Goal: Task Accomplishment & Management: Use online tool/utility

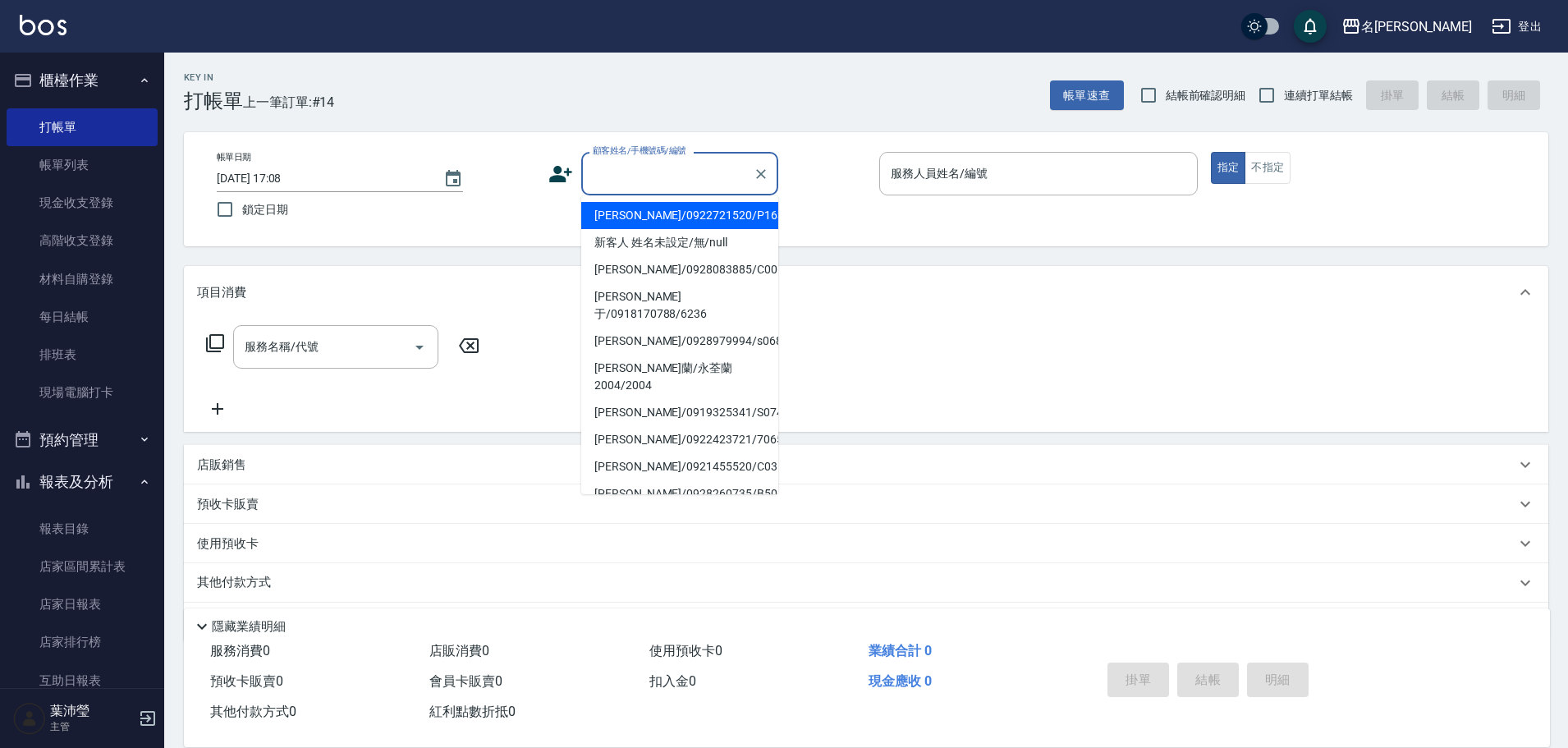
click at [625, 170] on input "顧客姓名/手機號碼/編號" at bounding box center [667, 173] width 157 height 29
click at [647, 242] on li "新客人 姓名未設定/無/null" at bounding box center [680, 242] width 197 height 27
type input "新客人 姓名未設定/無/null"
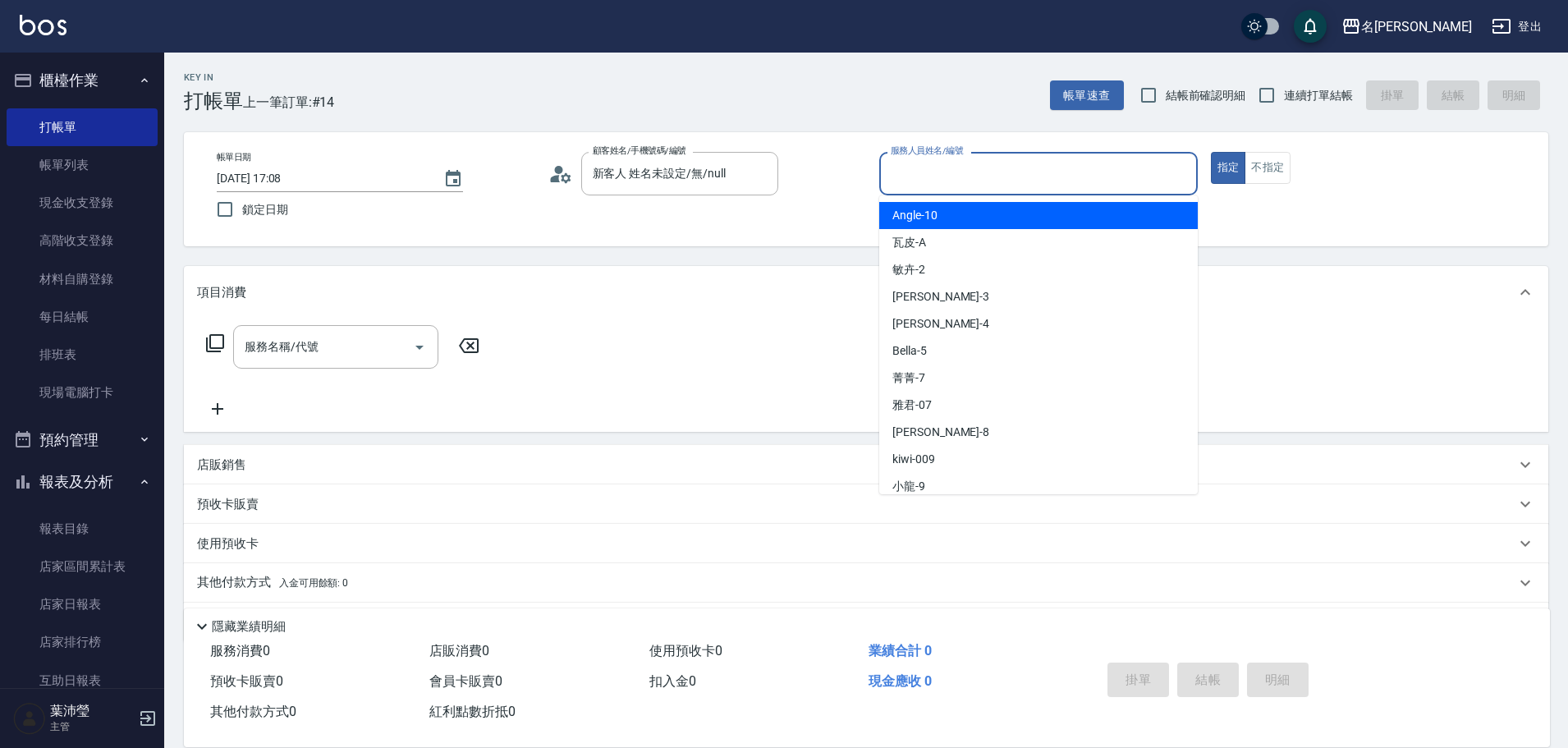
click at [918, 174] on input "服務人員姓名/編號" at bounding box center [1039, 173] width 304 height 29
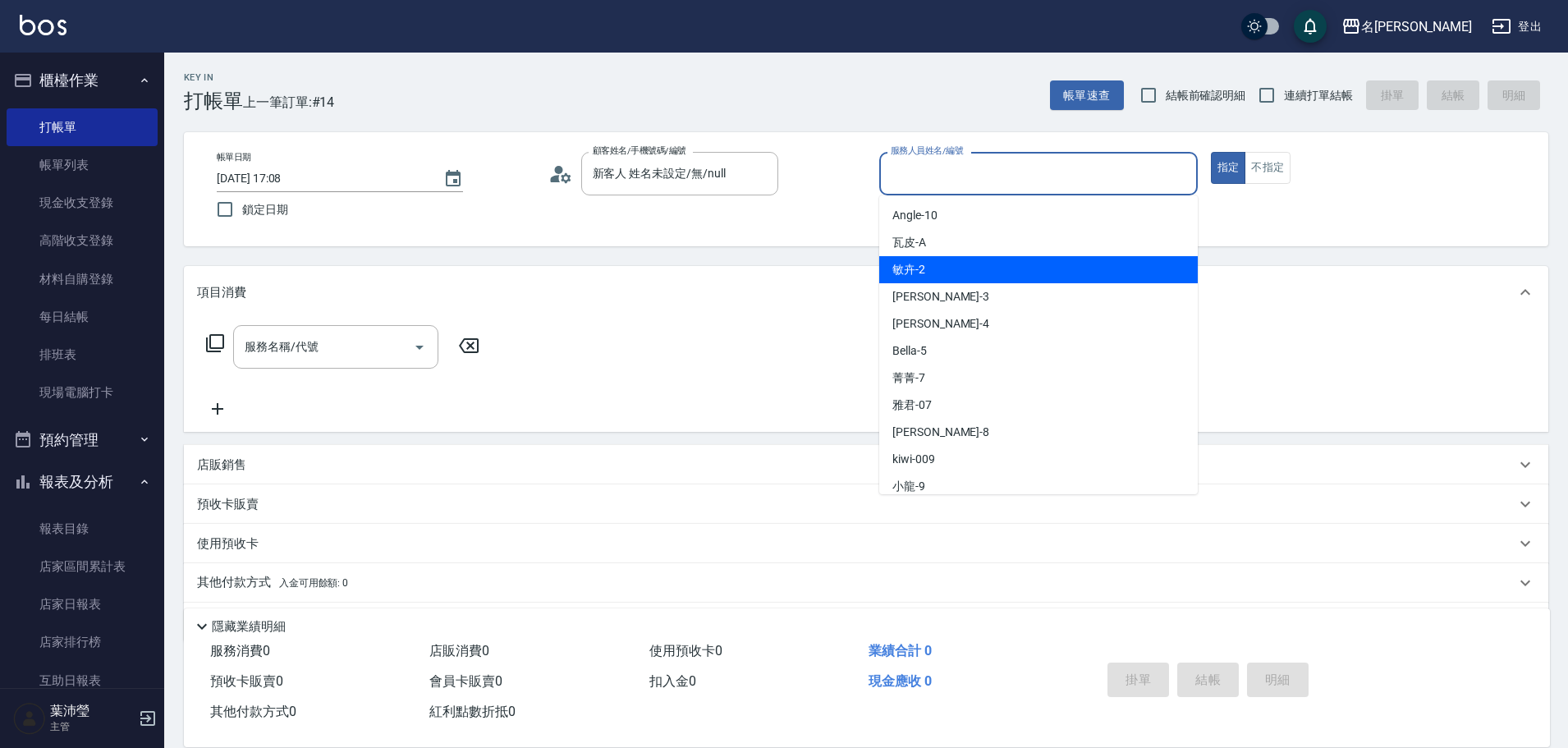
click at [916, 267] on span "敏卉 -2" at bounding box center [908, 270] width 33 height 17
type input "敏卉-2"
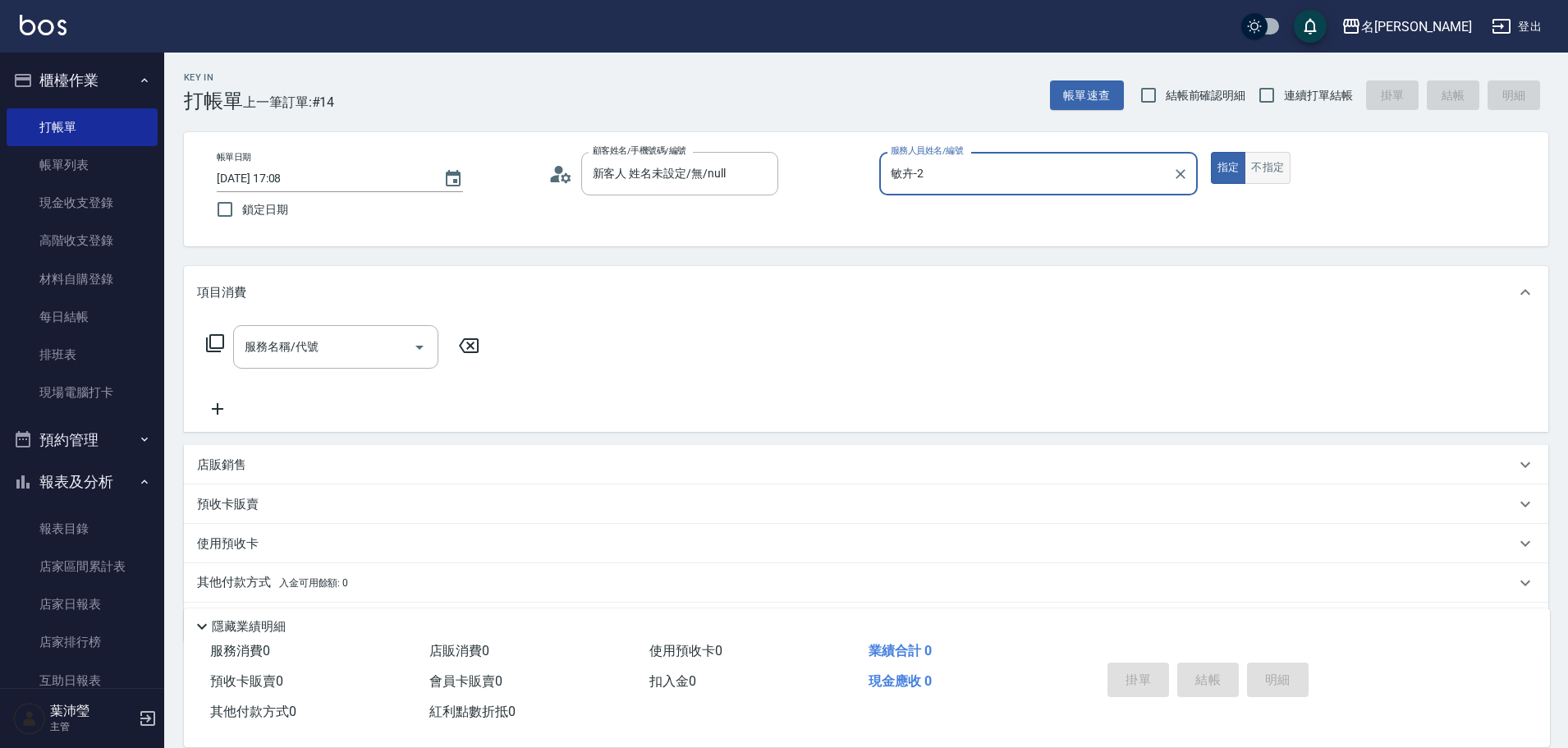
click at [1269, 171] on button "不指定" at bounding box center [1268, 168] width 46 height 32
click at [211, 339] on icon at bounding box center [215, 343] width 18 height 18
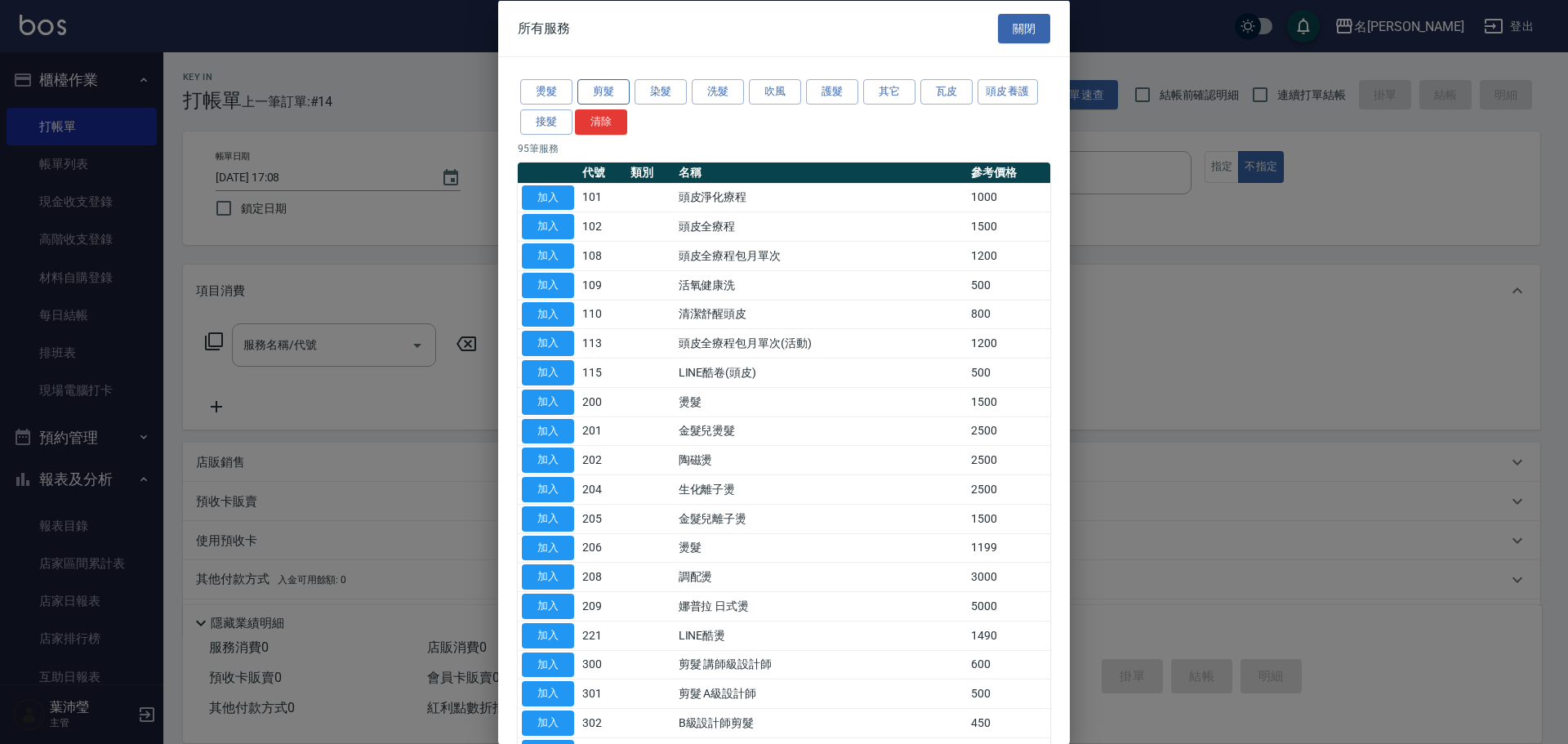
click at [602, 94] on button "剪髮" at bounding box center [603, 91] width 52 height 25
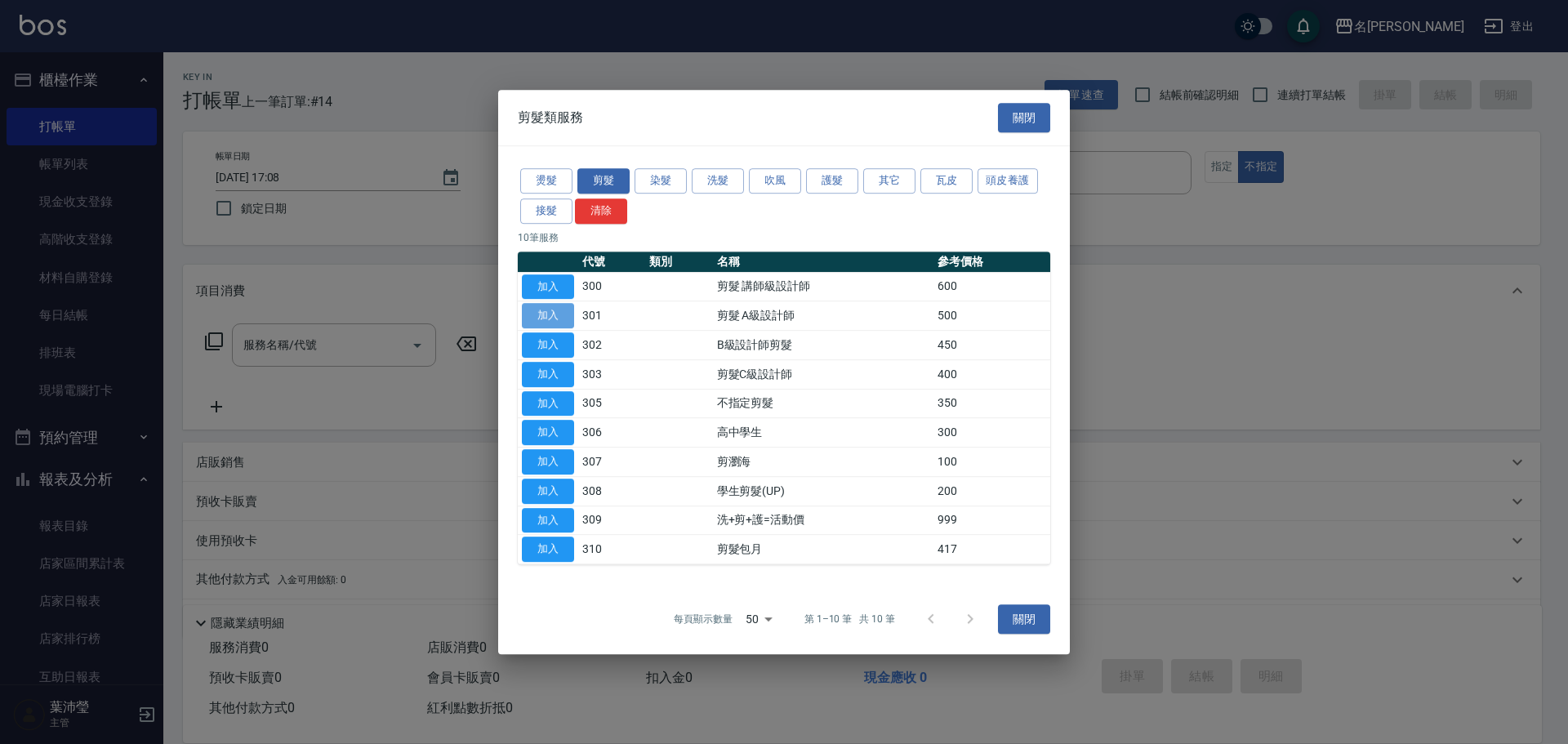
click at [560, 314] on button "加入" at bounding box center [548, 316] width 52 height 25
type input "剪髮 A級設計師(301)"
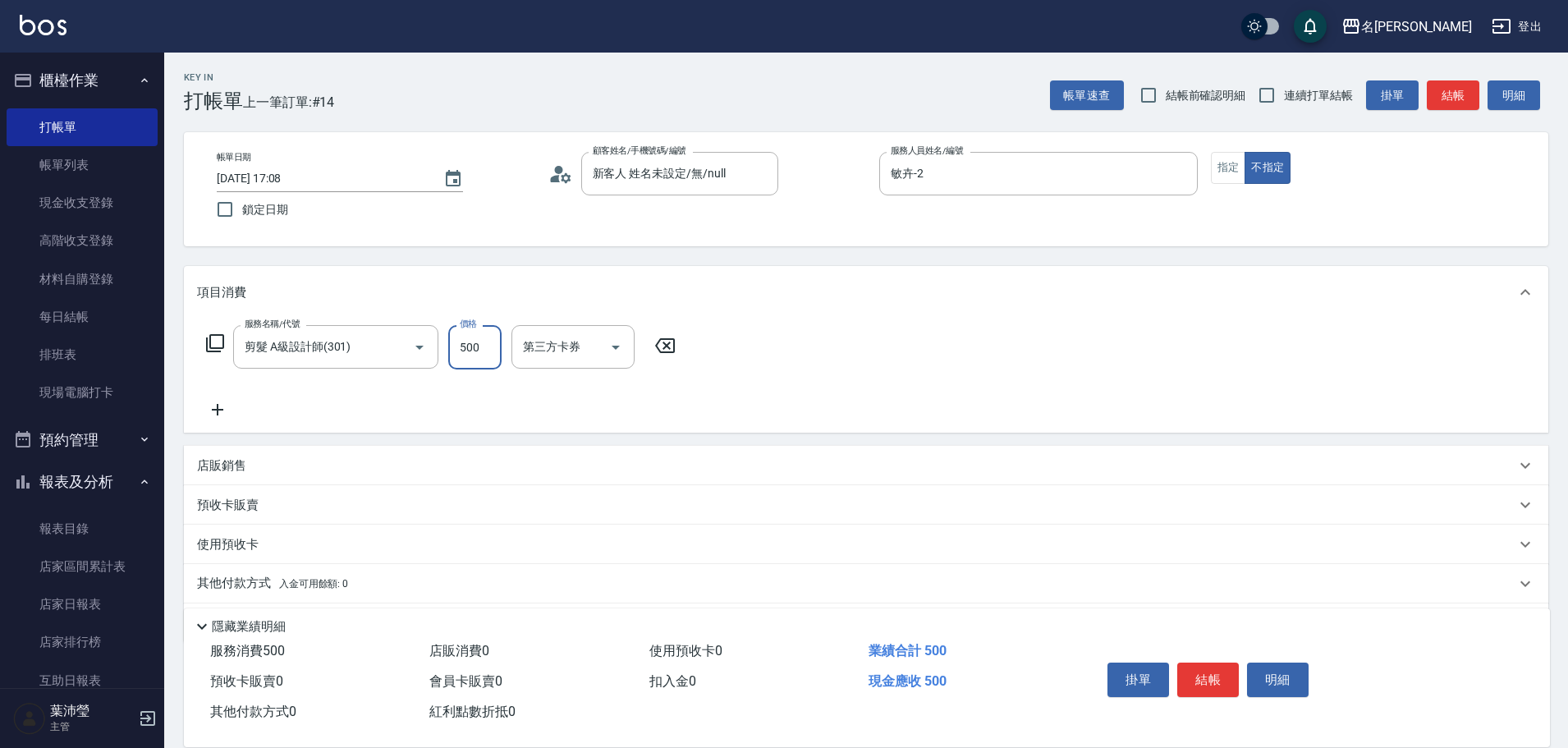
click at [491, 347] on input "500" at bounding box center [474, 347] width 53 height 45
drag, startPoint x: 490, startPoint y: 343, endPoint x: 452, endPoint y: 351, distance: 38.8
click at [452, 351] on input "650" at bounding box center [474, 347] width 53 height 45
type input "670"
click at [1203, 668] on button "結帳" at bounding box center [1207, 679] width 61 height 34
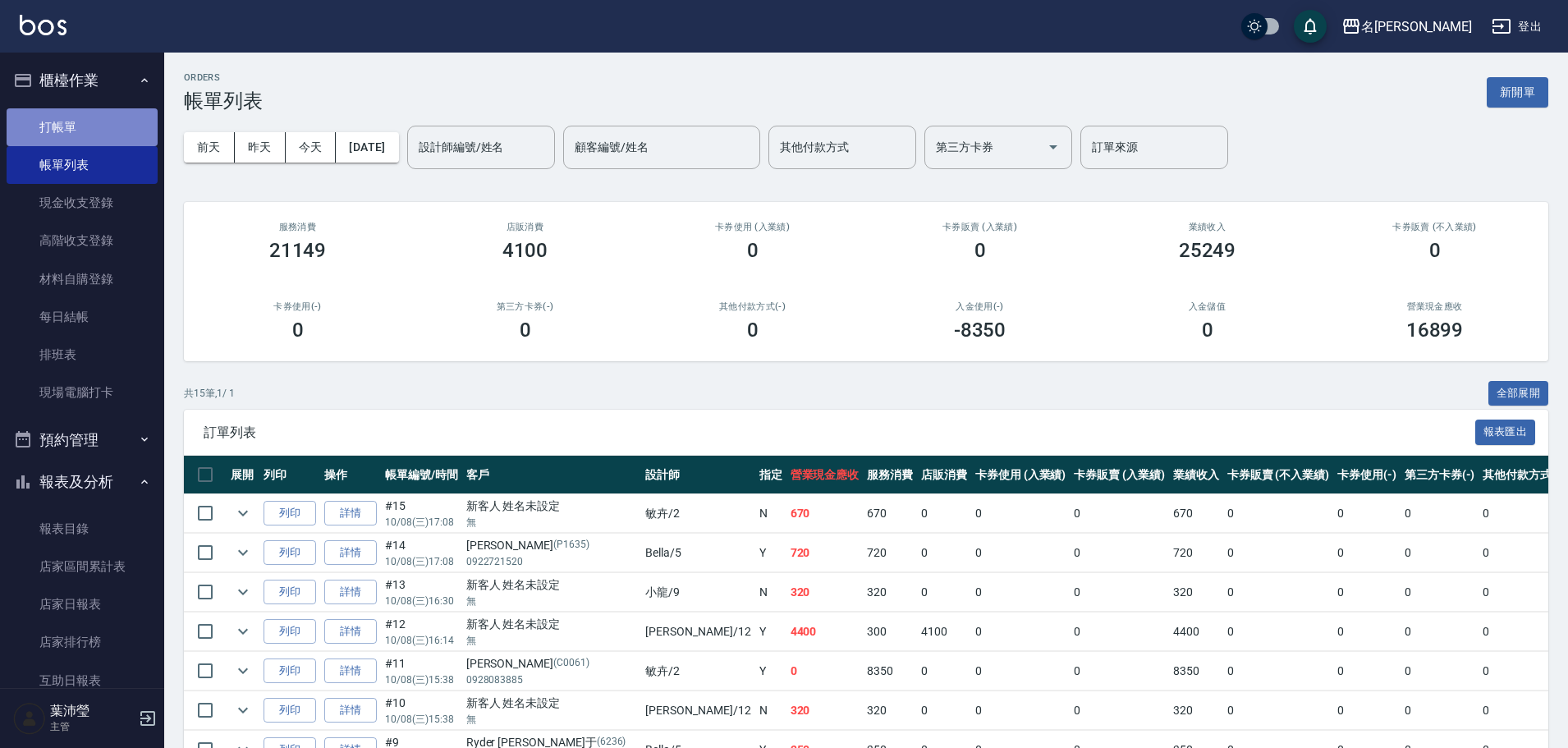
click at [101, 129] on link "打帳單" at bounding box center [82, 127] width 151 height 38
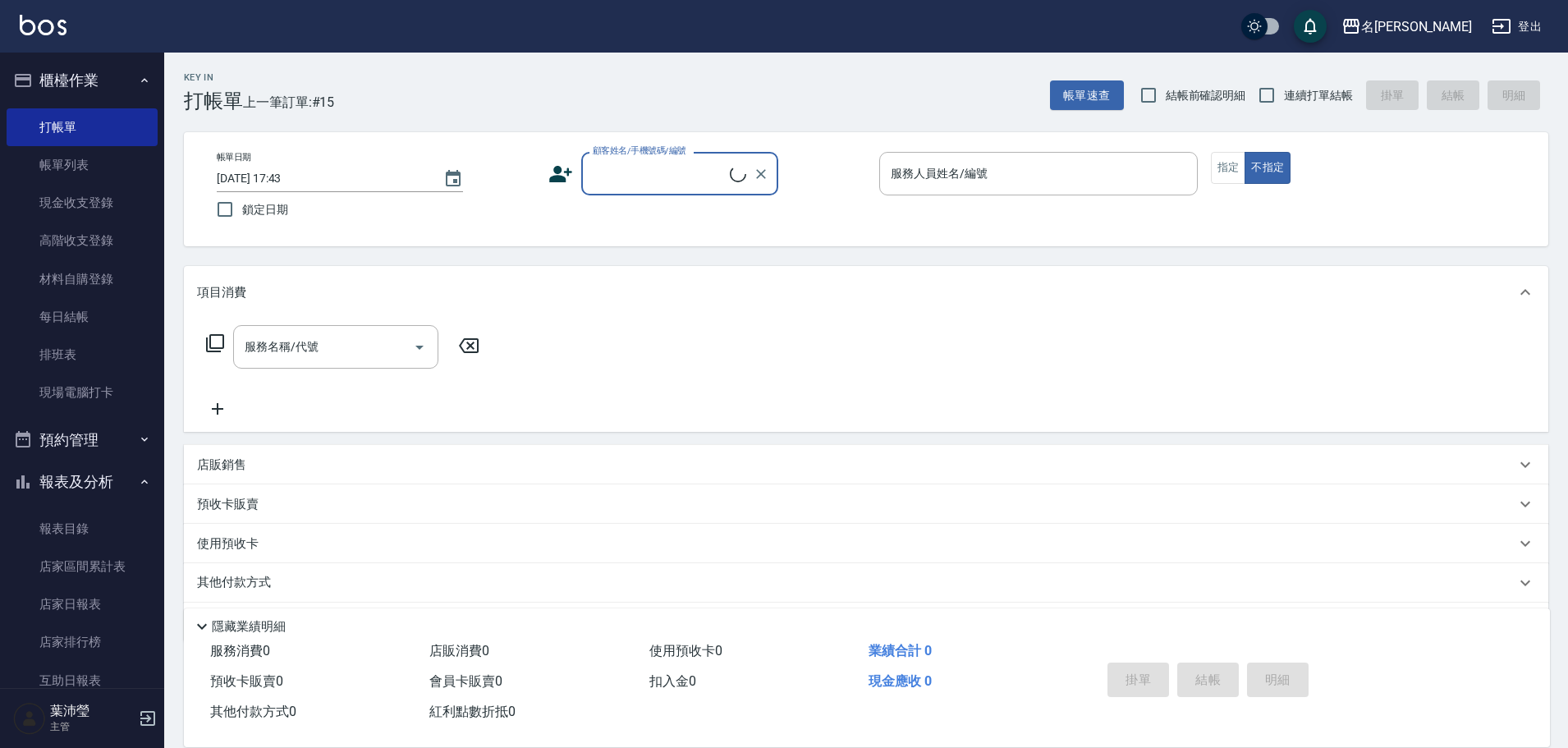
click at [676, 183] on input "顧客姓名/手機號碼/編號" at bounding box center [660, 173] width 142 height 29
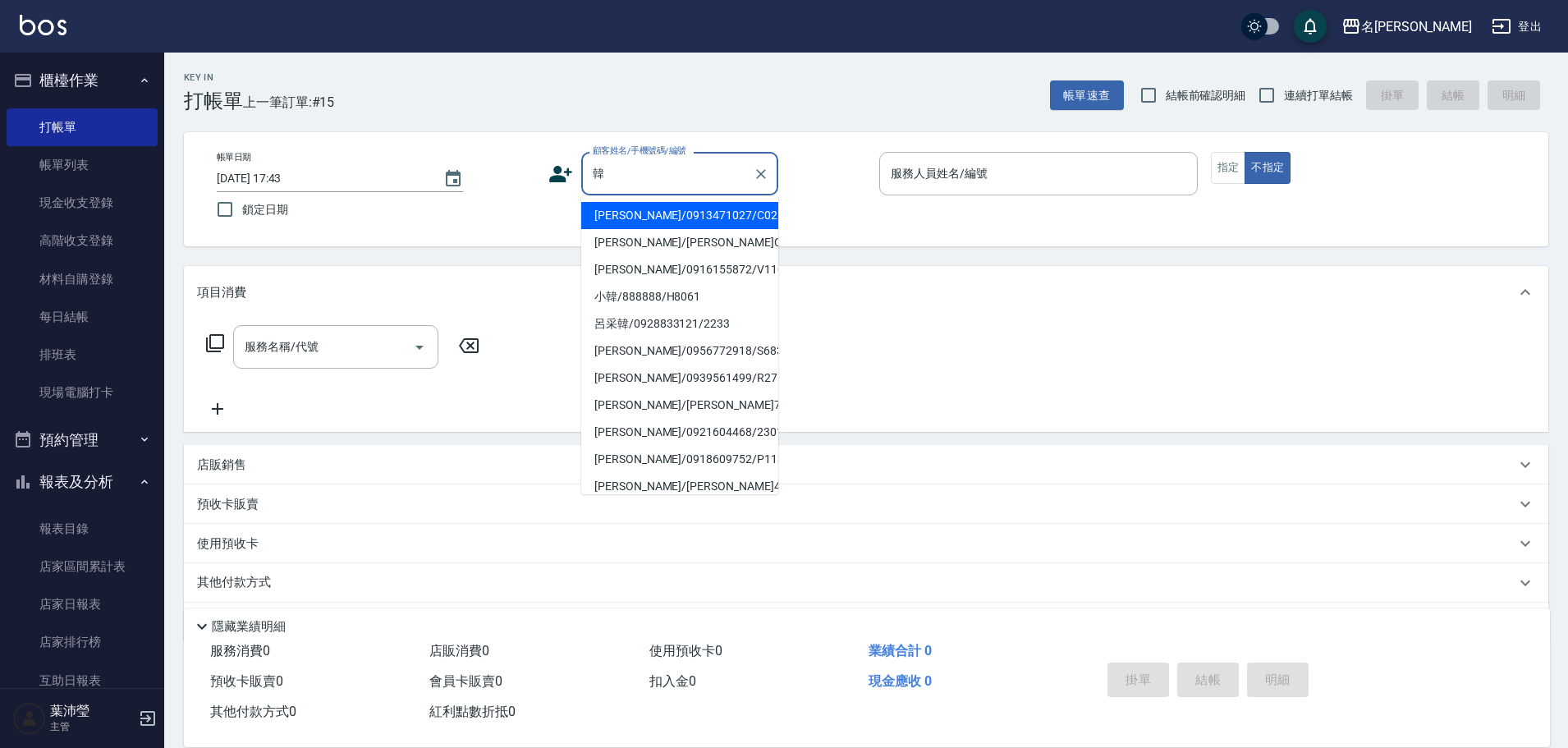
click at [622, 213] on li "[PERSON_NAME]/0913471027/C0255" at bounding box center [680, 215] width 197 height 27
type input "[PERSON_NAME]/0913471027/C0255"
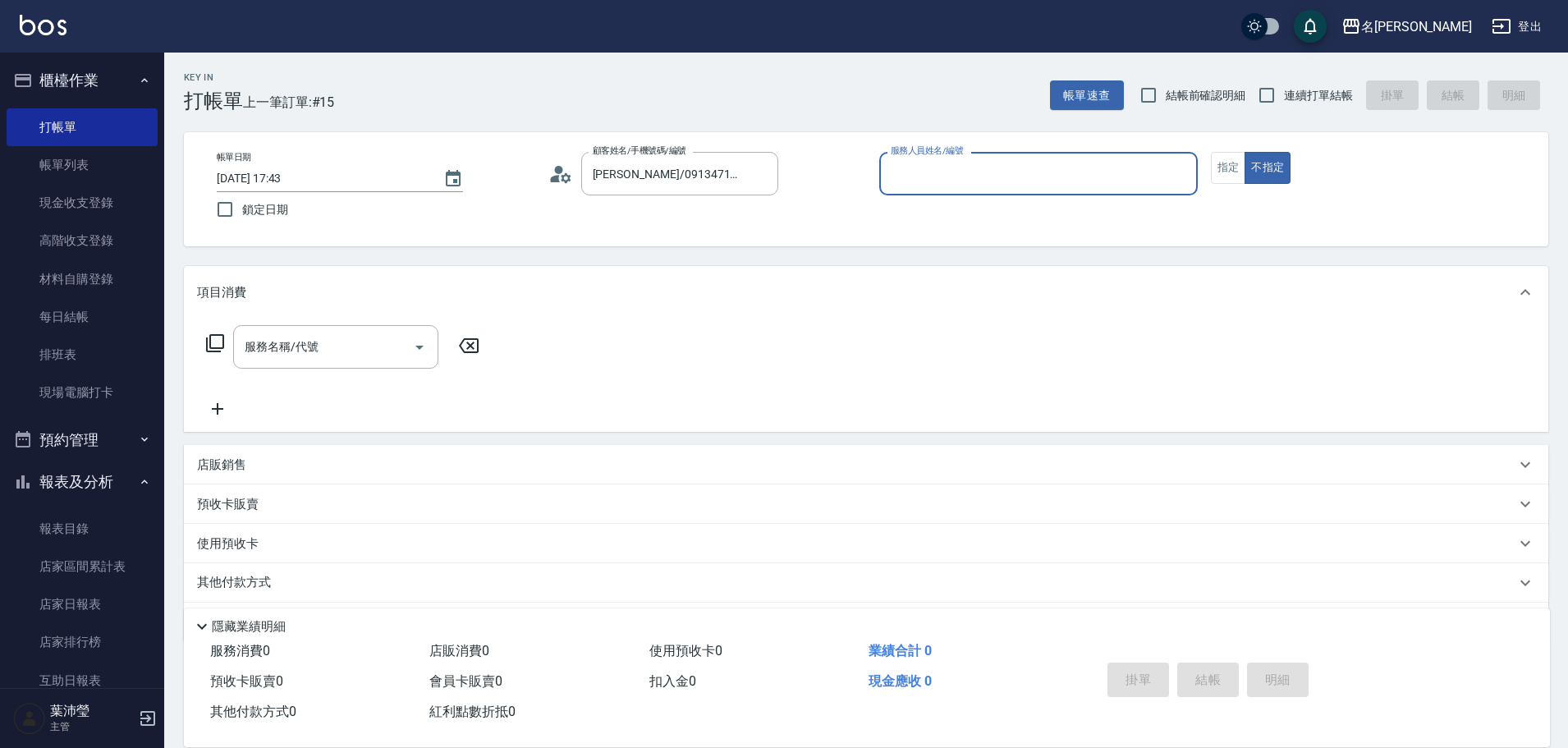
type input "敏卉-2"
click at [1212, 175] on button "指定" at bounding box center [1228, 168] width 35 height 32
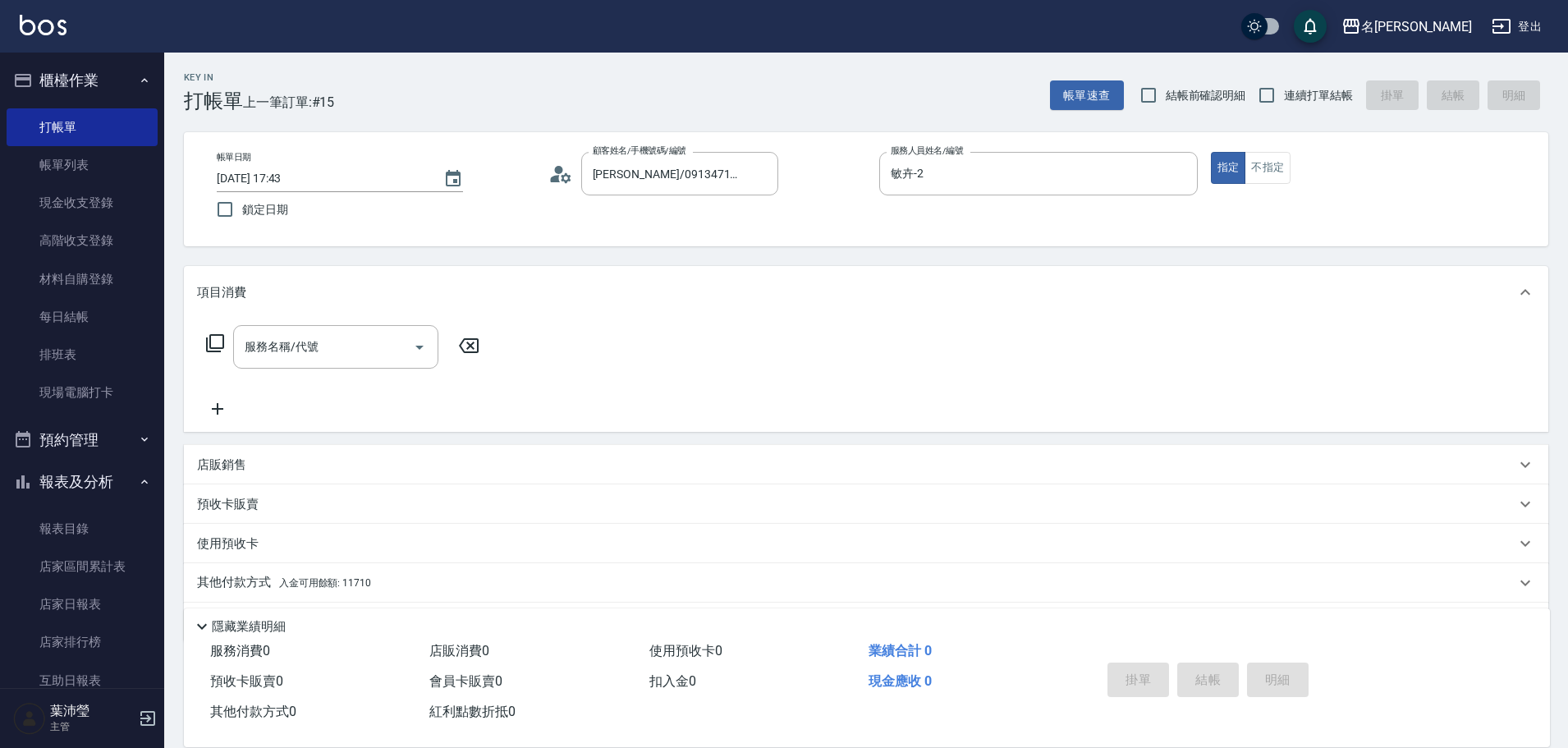
click at [225, 342] on div "服務名稱/代號 服務名稱/代號" at bounding box center [343, 347] width 293 height 44
click at [224, 339] on icon at bounding box center [215, 343] width 18 height 18
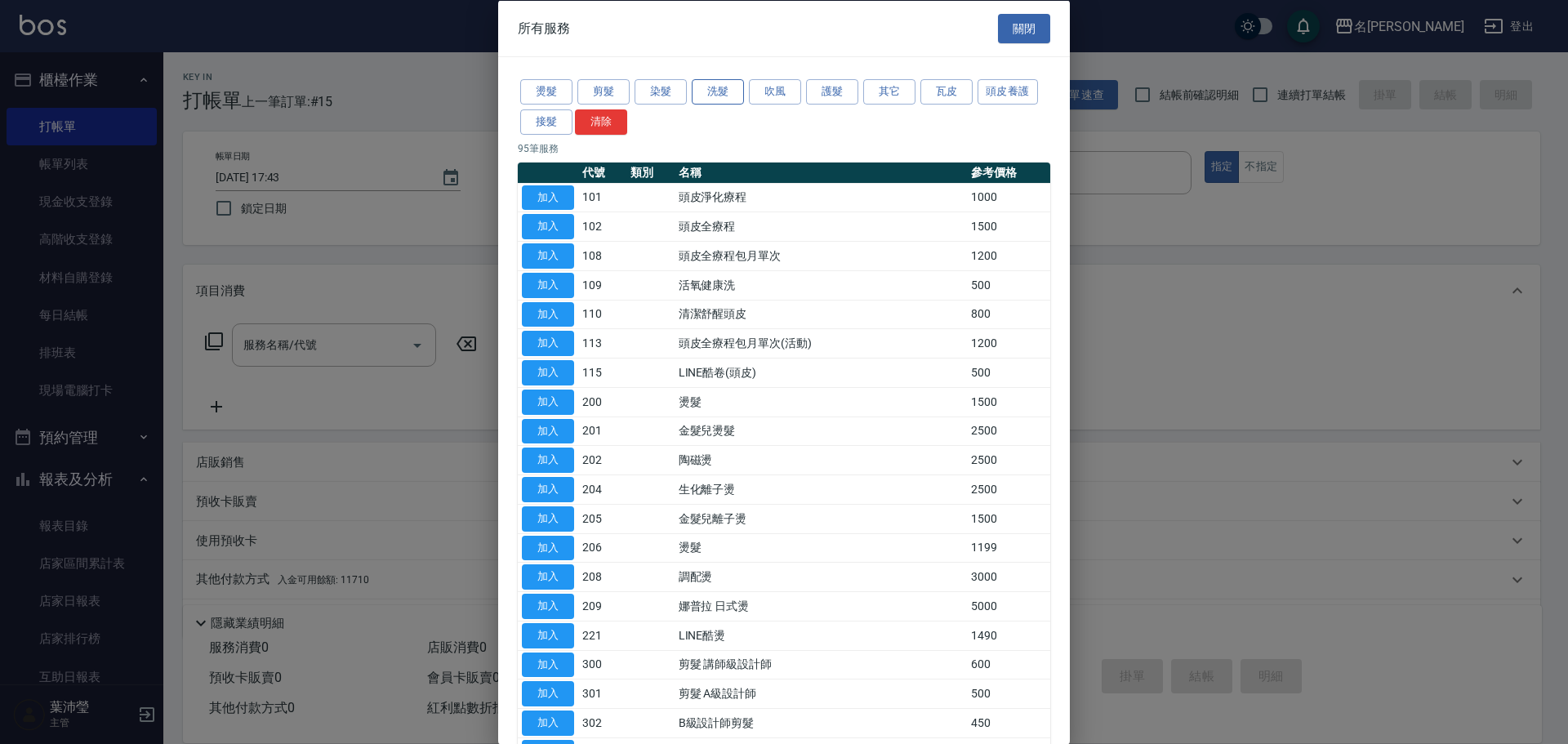
click at [727, 91] on button "洗髮" at bounding box center [718, 91] width 52 height 25
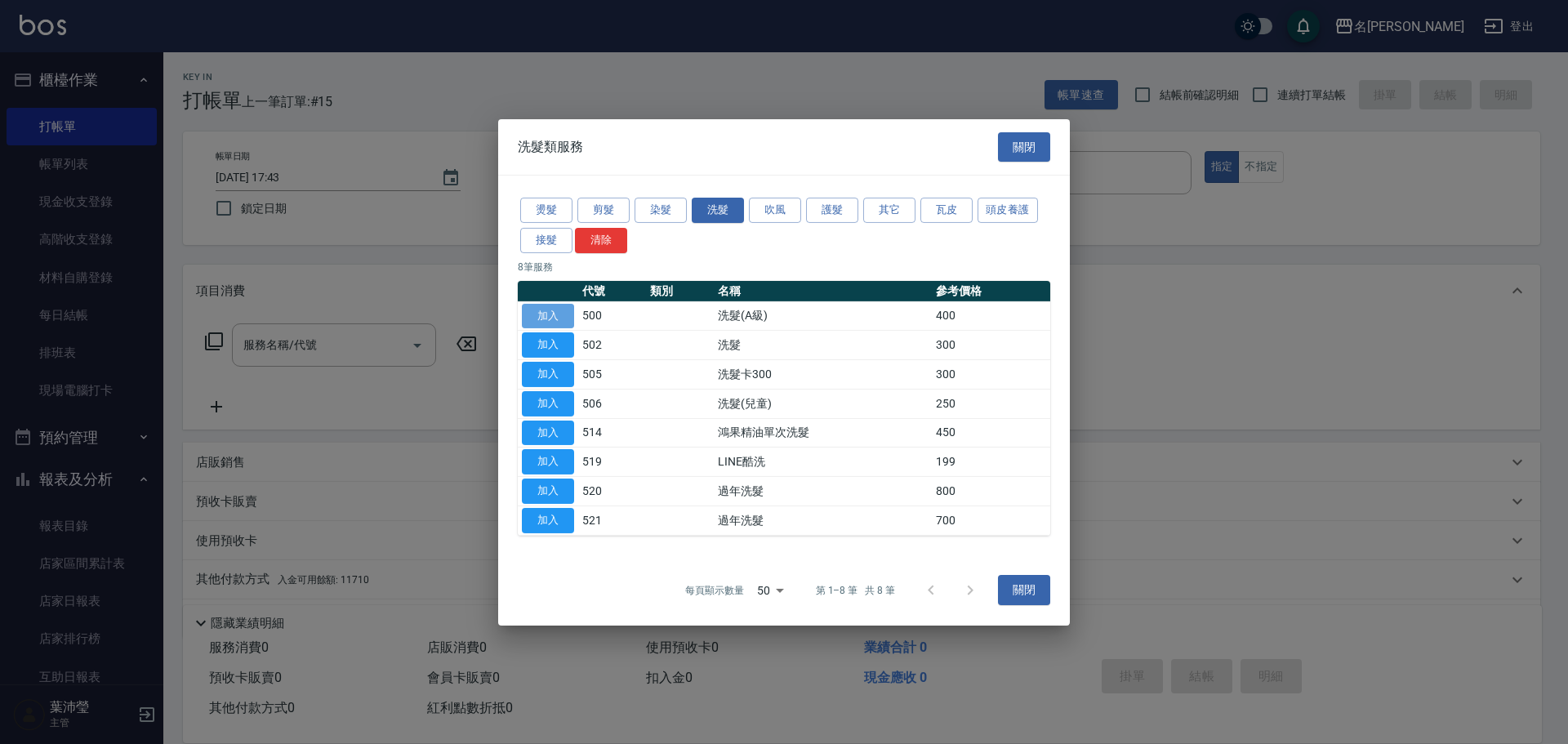
click at [555, 311] on button "加入" at bounding box center [548, 316] width 52 height 25
type input "洗髮(A級)(500)"
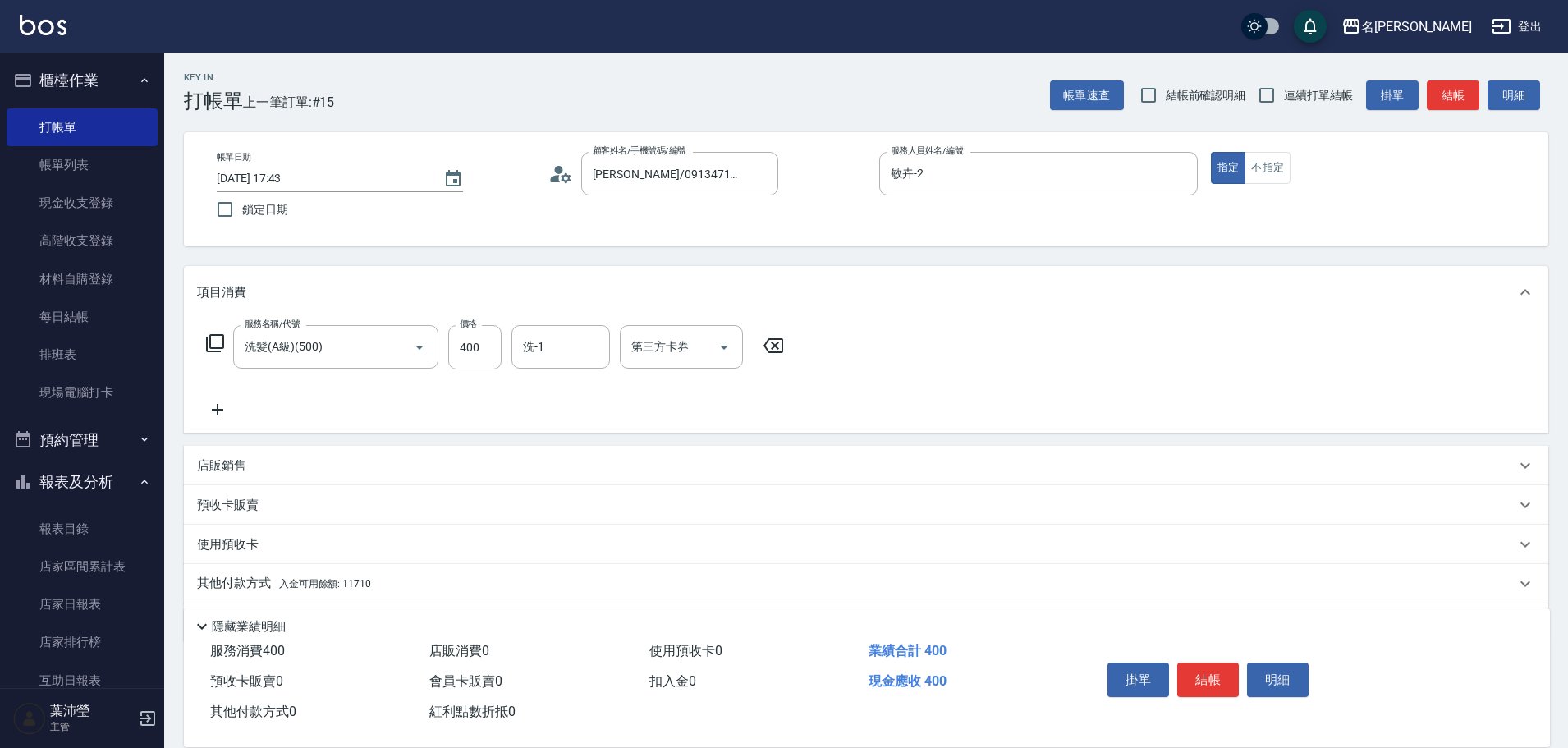
click at [235, 580] on p "其他付款方式 入金可用餘額: 11710" at bounding box center [284, 584] width 174 height 18
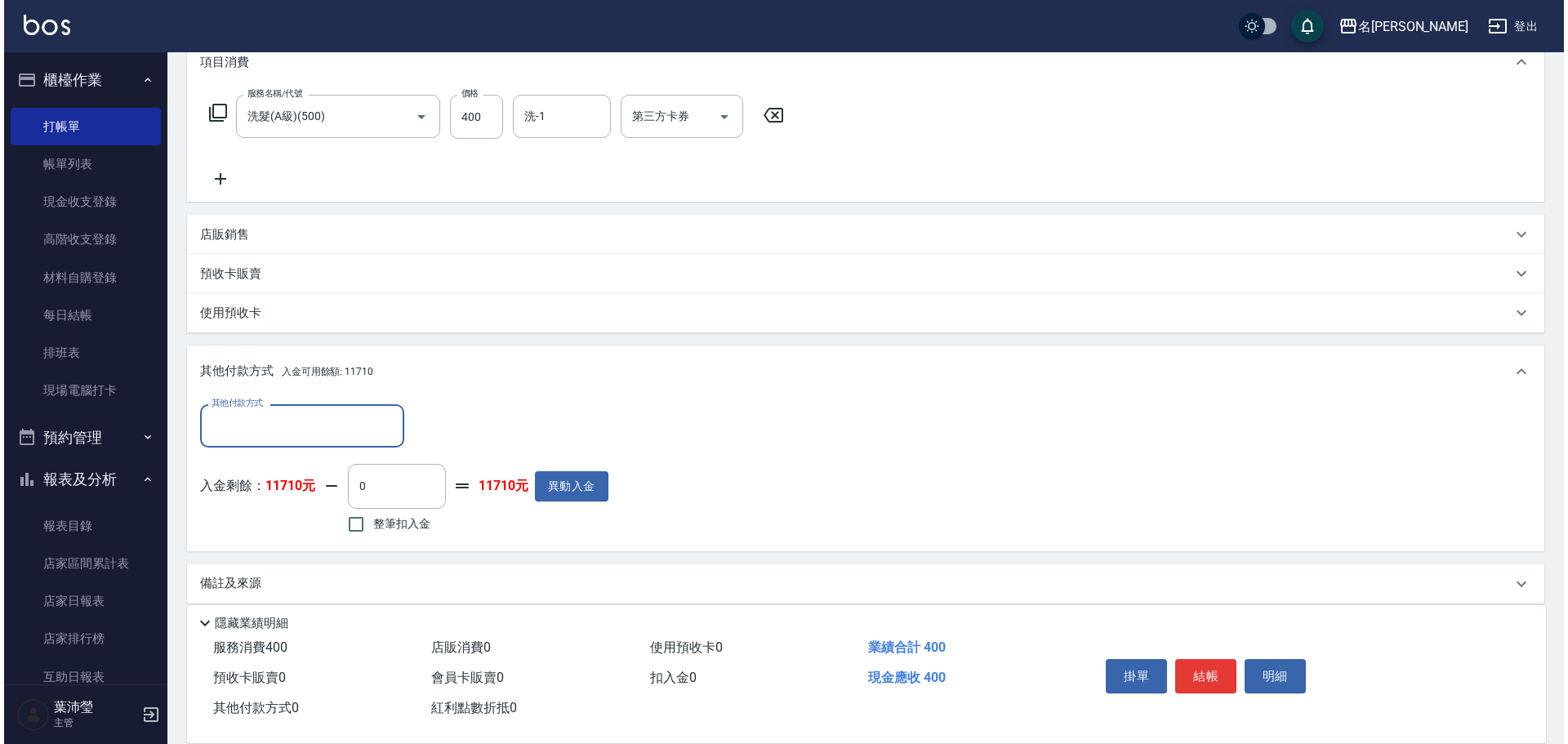
scroll to position [245, 0]
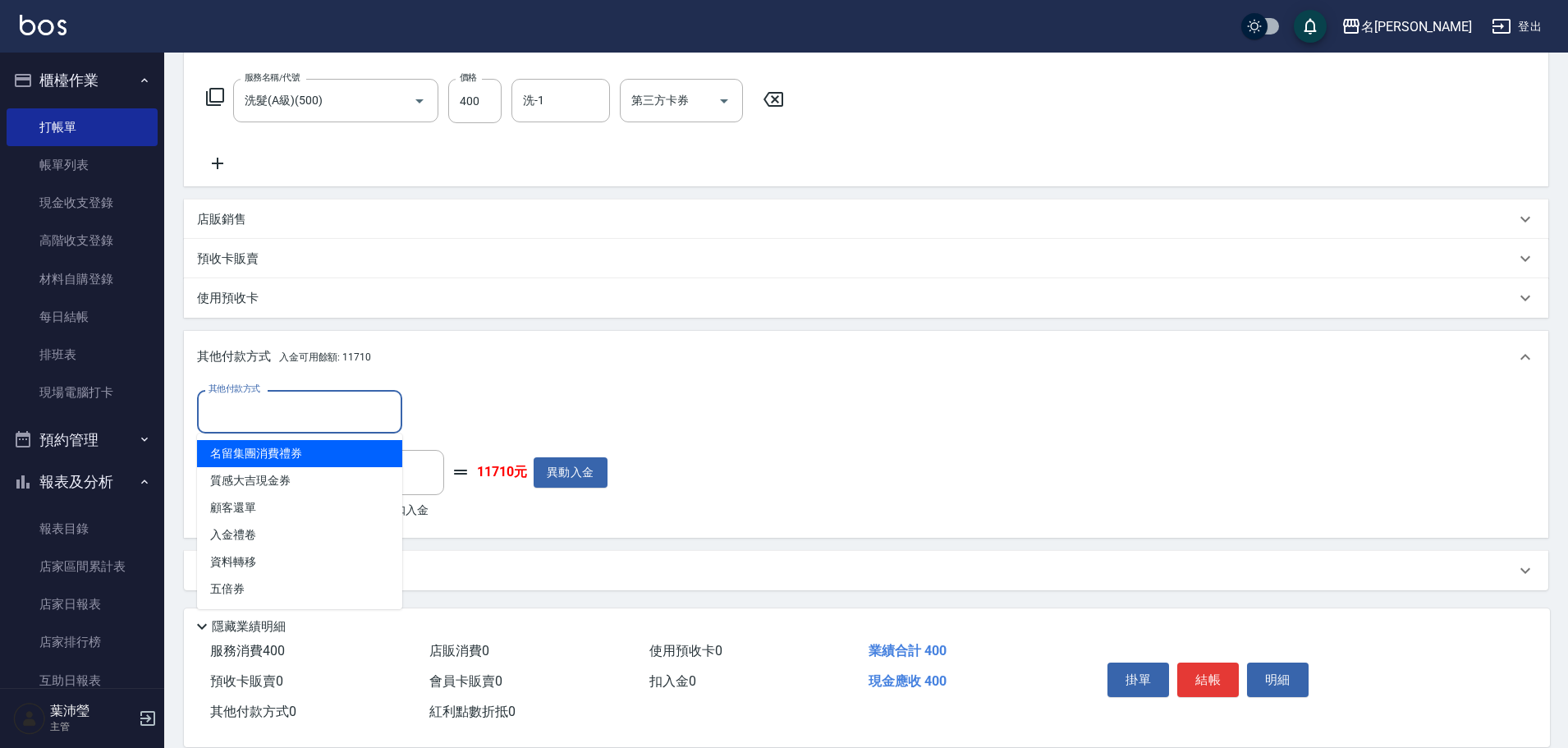
drag, startPoint x: 234, startPoint y: 414, endPoint x: 239, endPoint y: 481, distance: 67.2
click at [237, 414] on input "其他付款方式" at bounding box center [300, 412] width 190 height 29
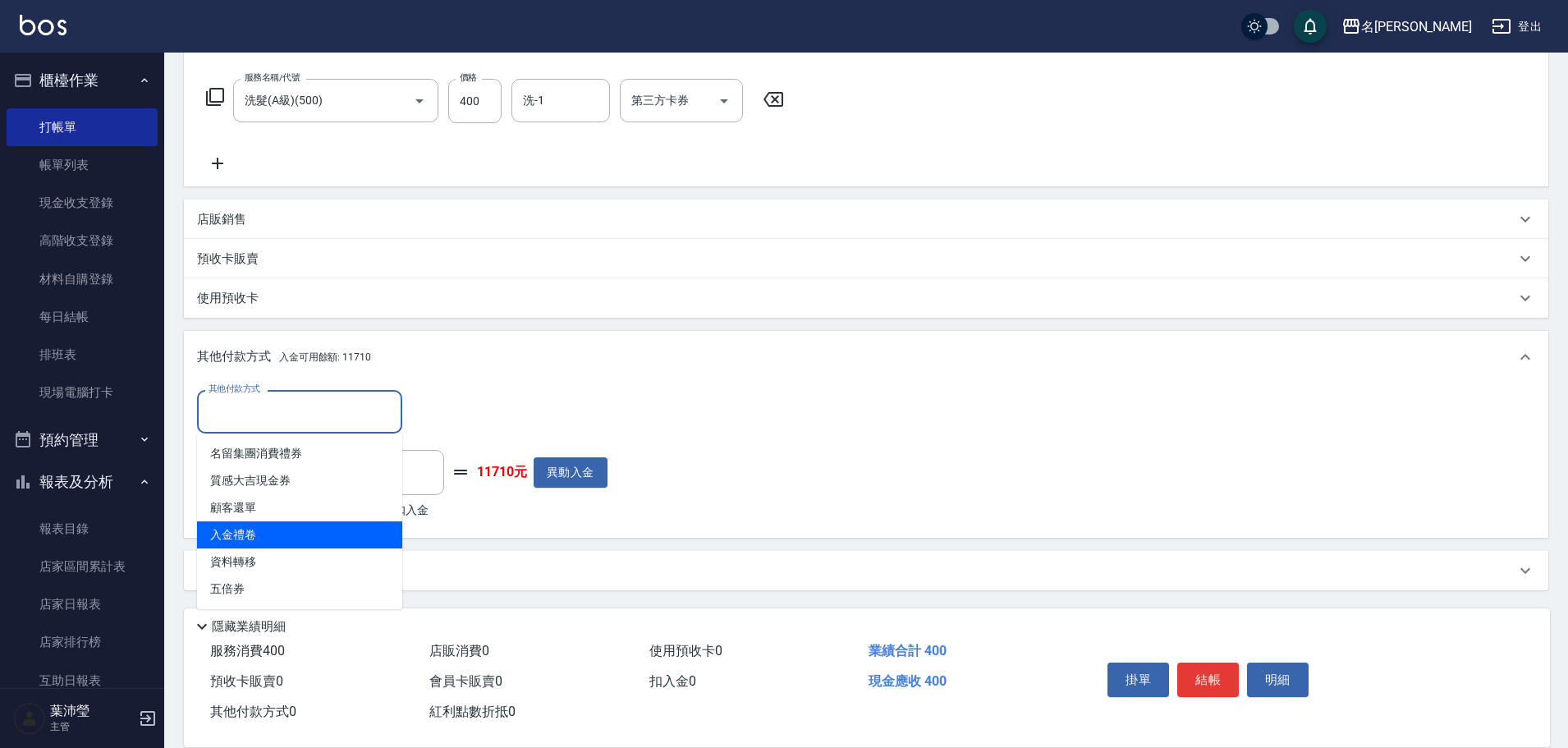
click at [241, 532] on span "入金禮卷" at bounding box center [300, 535] width 205 height 27
type input "入金禮卷"
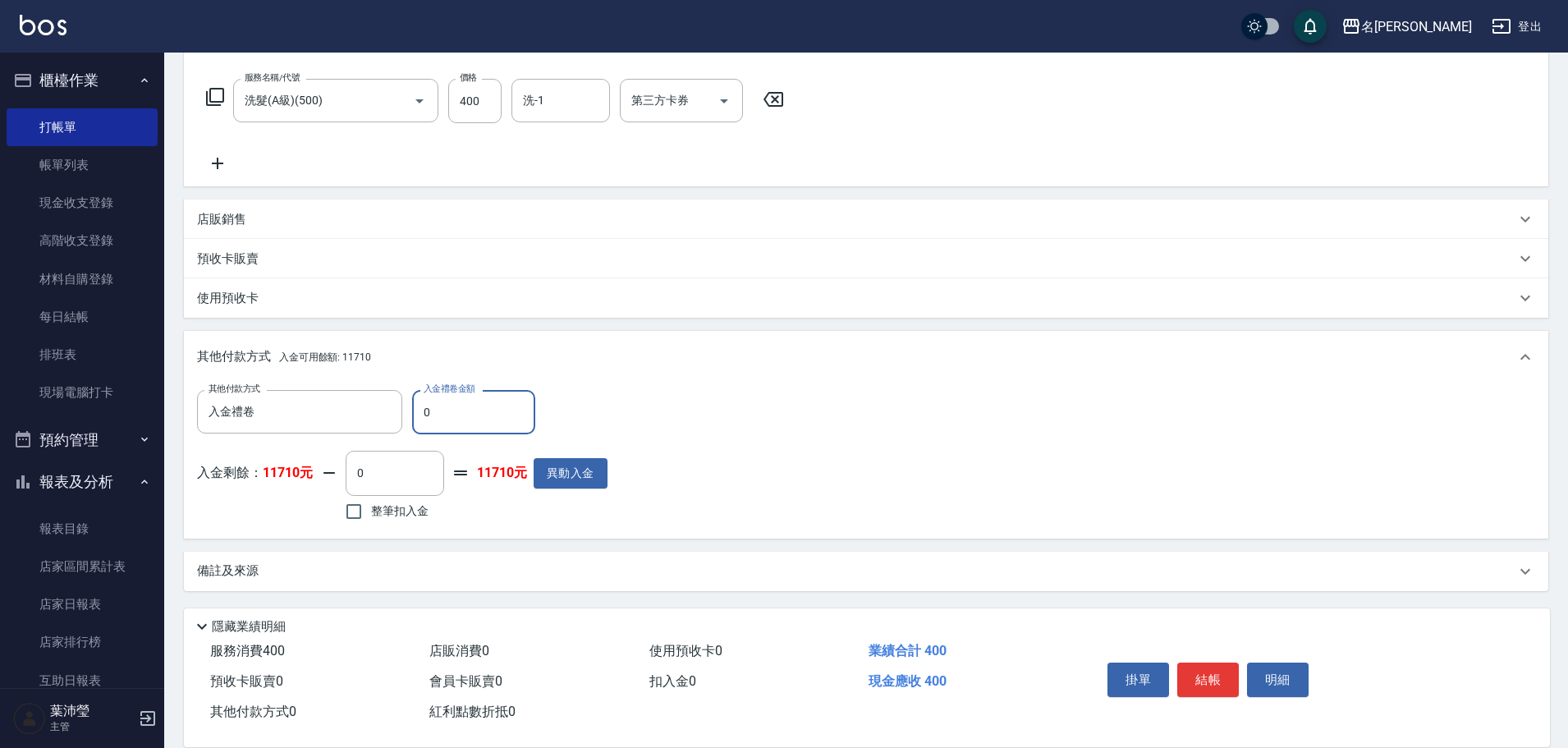
click at [418, 415] on input "0" at bounding box center [473, 412] width 123 height 45
type input "400"
click at [1274, 670] on button "明細" at bounding box center [1277, 679] width 61 height 34
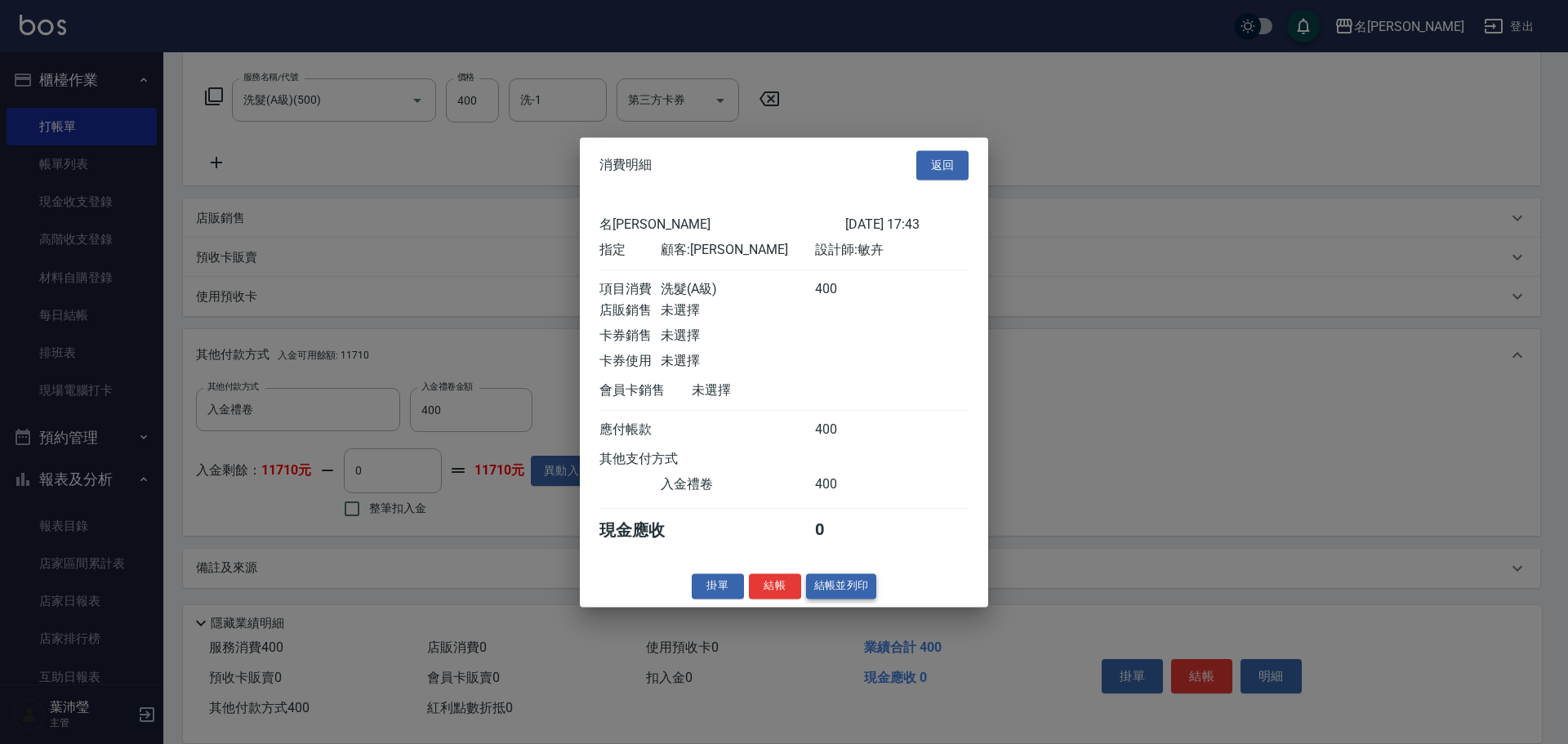
click at [836, 593] on button "結帳並列印" at bounding box center [841, 586] width 71 height 25
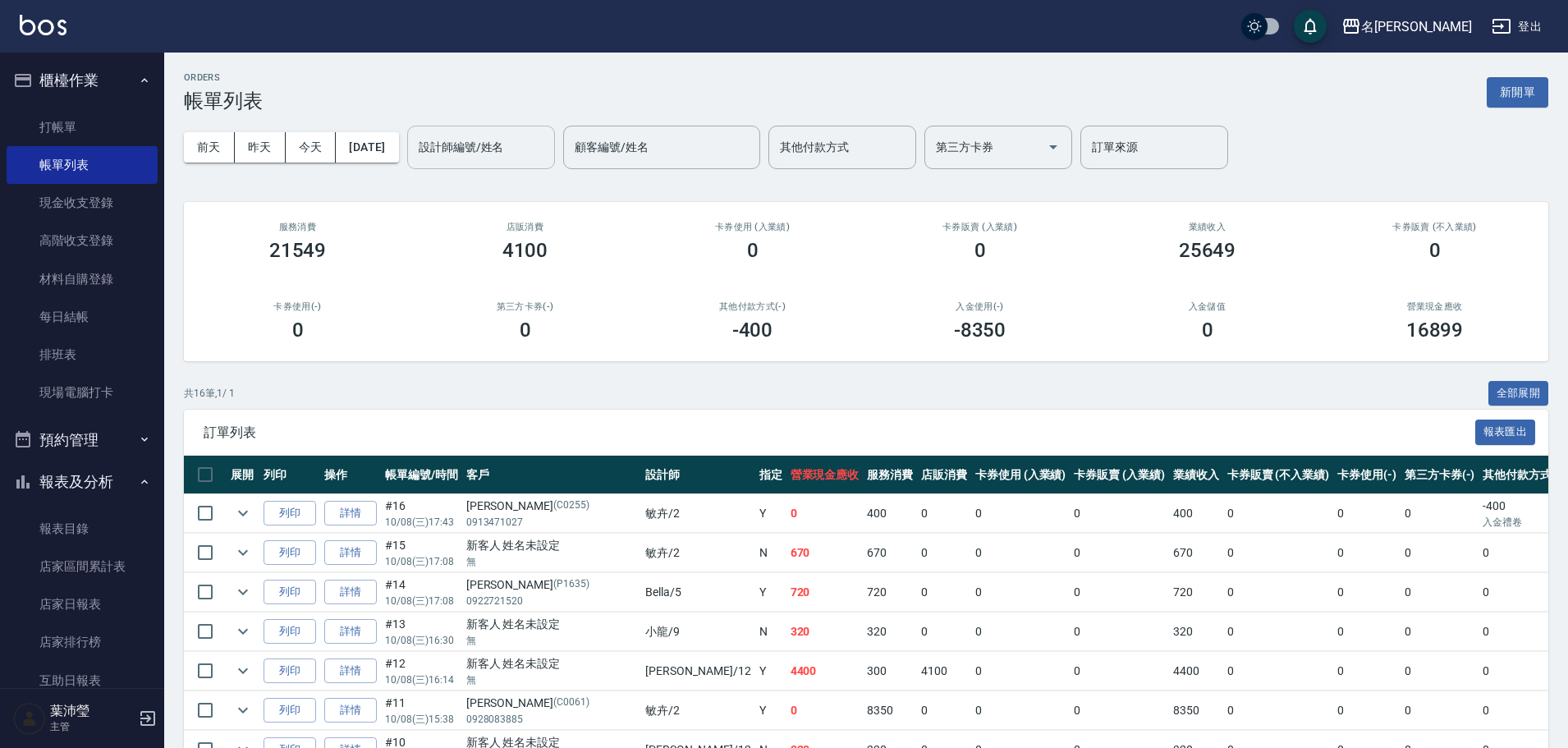
click at [480, 154] on input "設計師編號/姓名" at bounding box center [481, 147] width 133 height 29
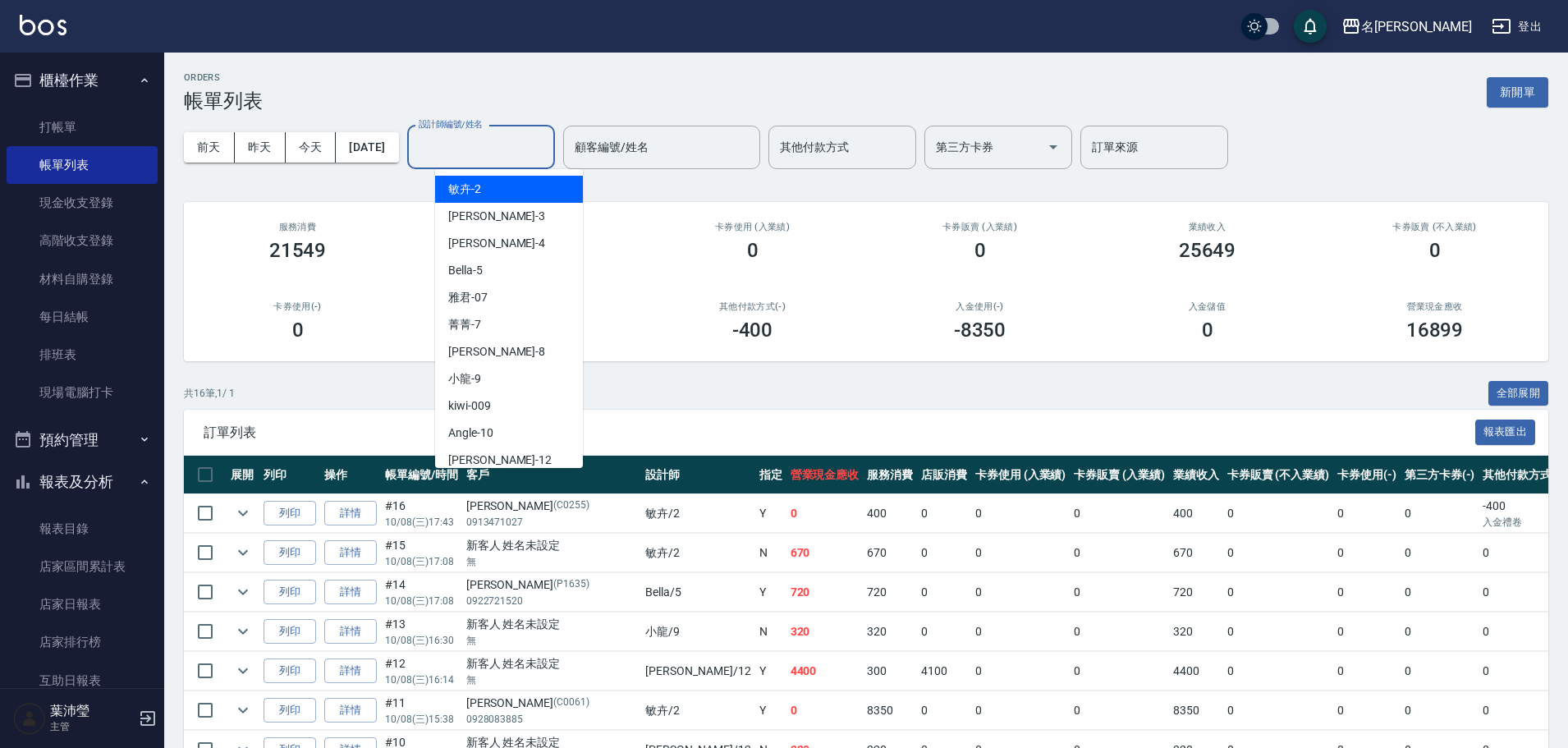
click at [496, 188] on div "敏卉 -2" at bounding box center [508, 189] width 148 height 27
type input "敏卉-2"
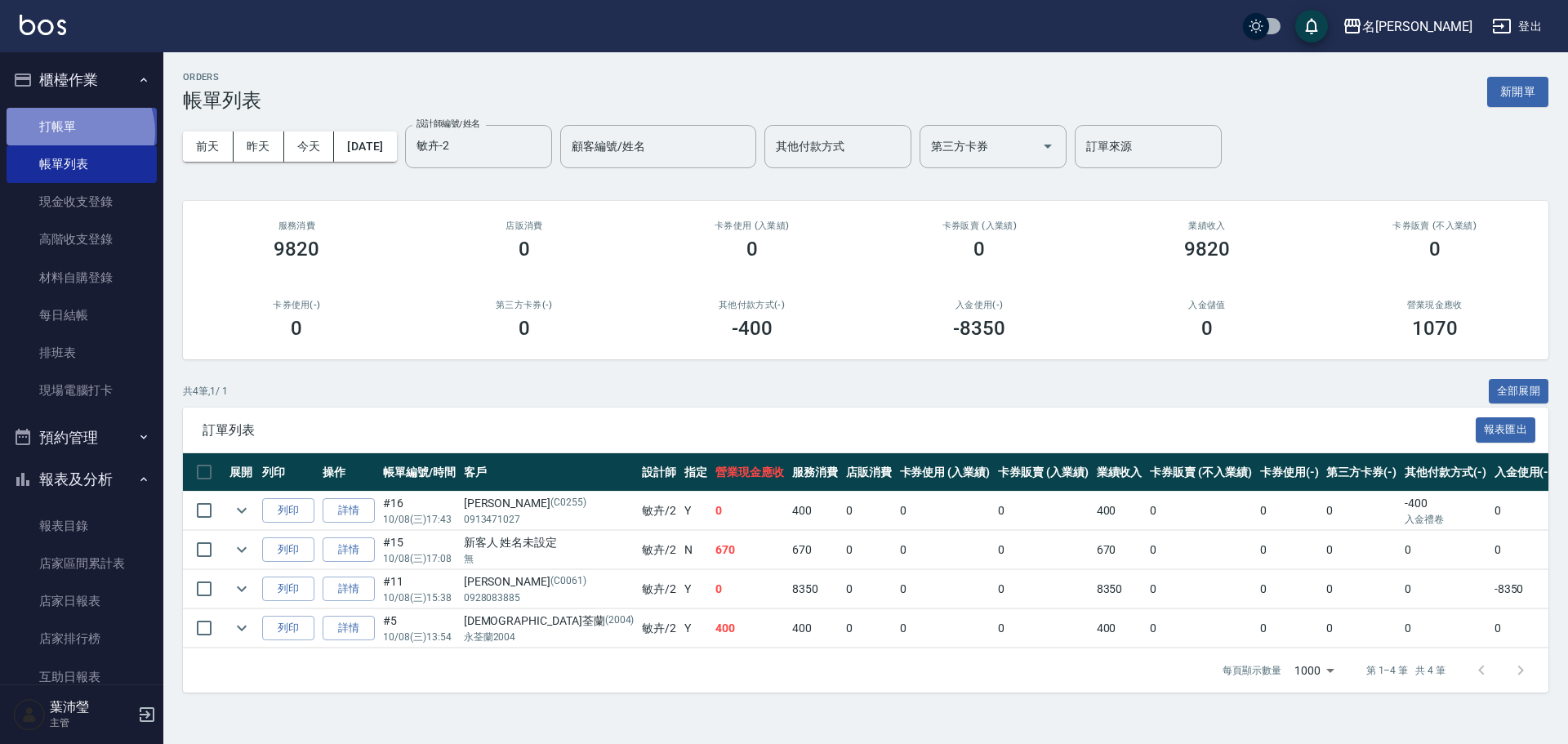
click at [78, 131] on link "打帳單" at bounding box center [82, 126] width 150 height 37
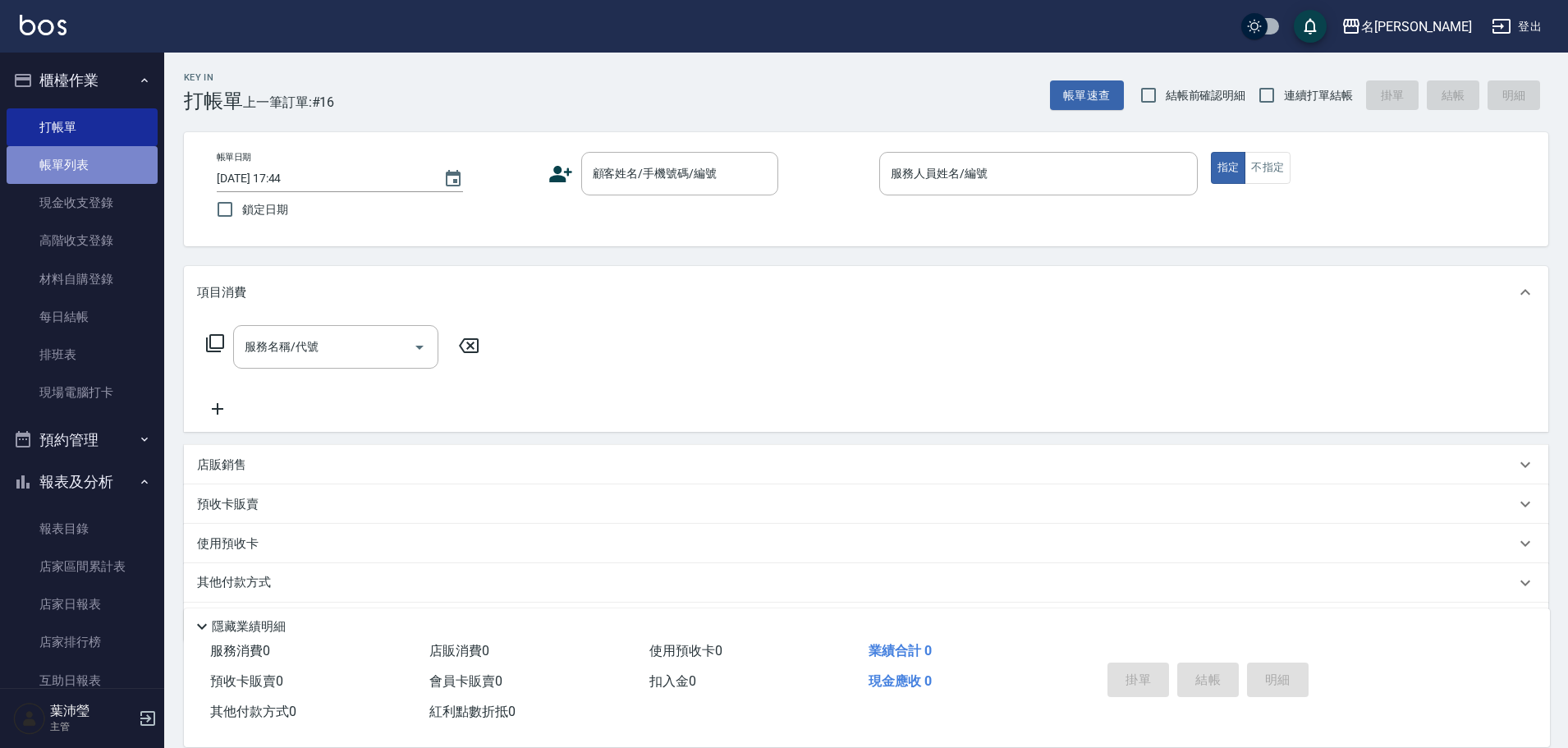
click at [112, 169] on link "帳單列表" at bounding box center [82, 164] width 151 height 38
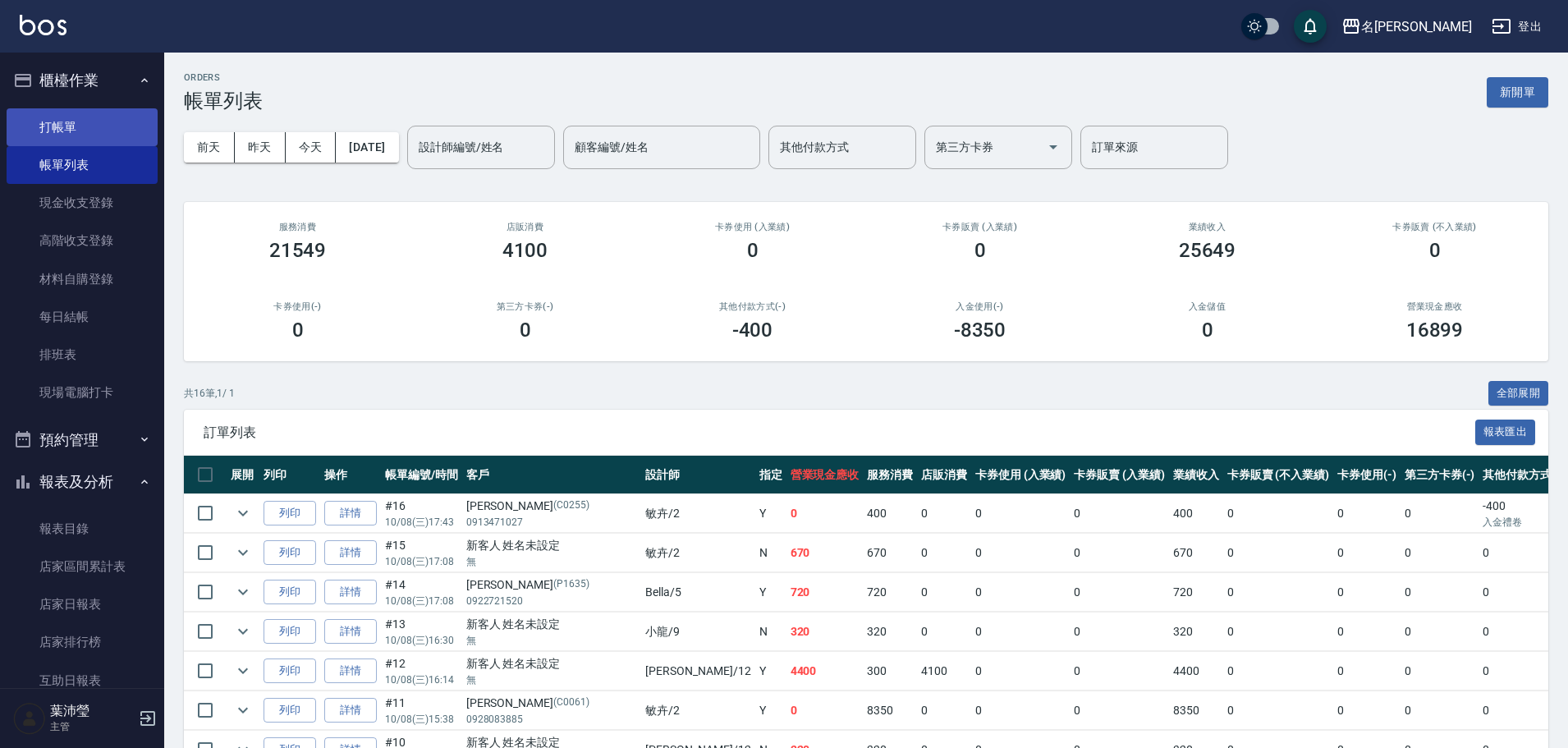
click at [97, 130] on link "打帳單" at bounding box center [82, 127] width 151 height 38
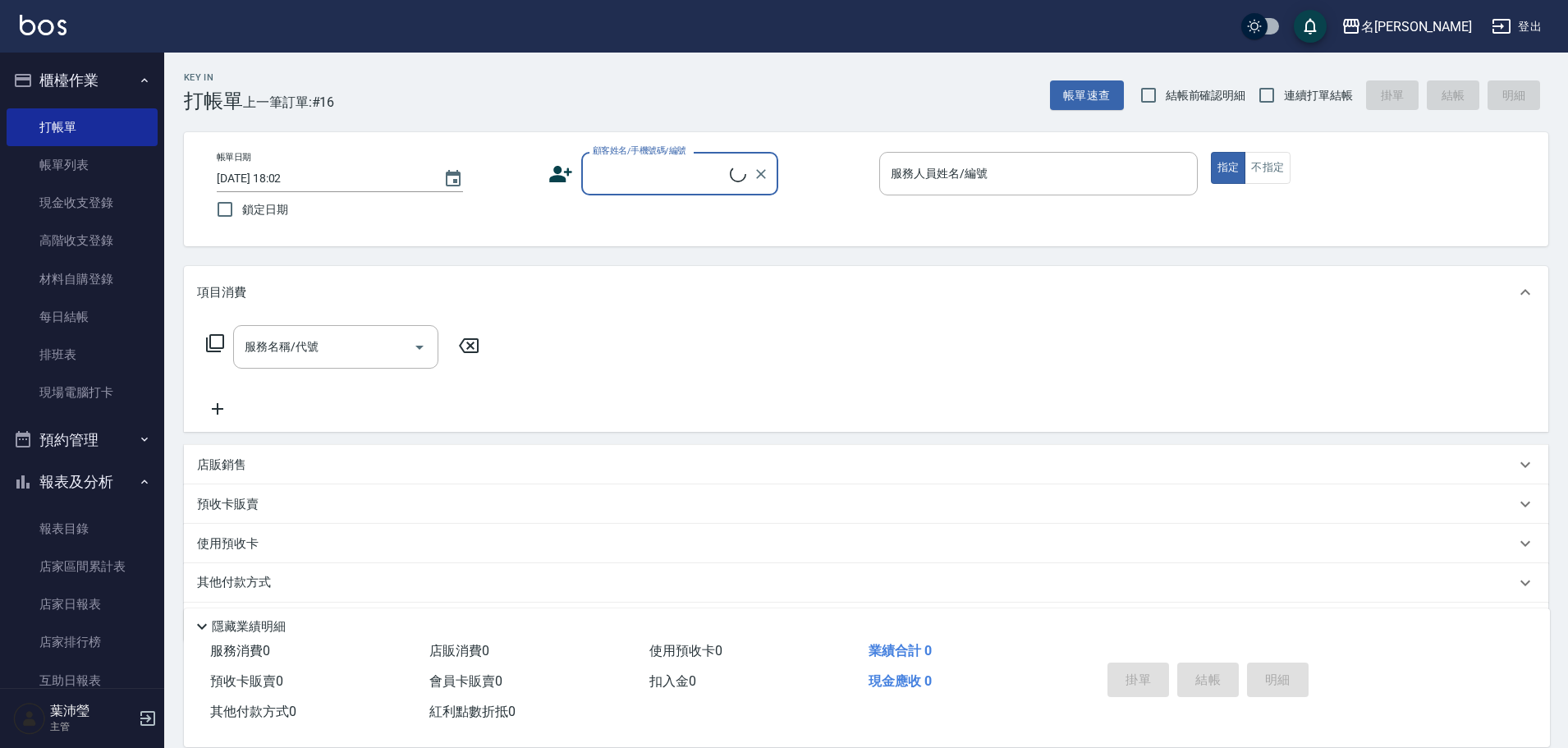
click at [624, 176] on input "顧客姓名/手機號碼/編號" at bounding box center [660, 173] width 142 height 29
drag, startPoint x: 671, startPoint y: 169, endPoint x: 530, endPoint y: 172, distance: 141.0
click at [530, 172] on div "帳單日期 [DATE] 18:02 鎖定日期 顧客姓名/手機號碼/編號 直 顧客姓名/手機號碼/編號 服務人員姓名/編號 服務人員姓名/編號 指定 不指定" at bounding box center [866, 190] width 1325 height 75
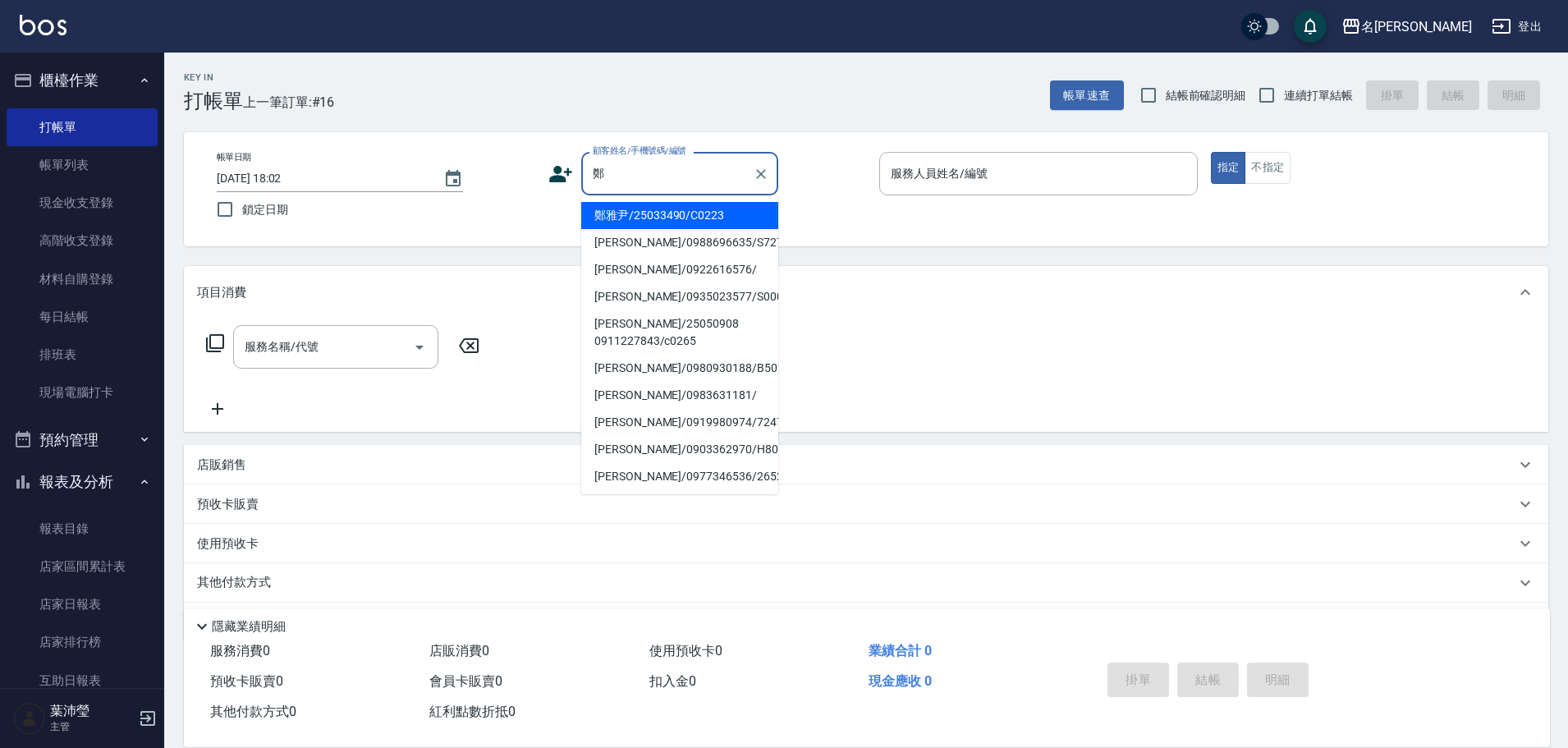
click at [628, 295] on li "[PERSON_NAME]/0935023577/S0009" at bounding box center [680, 296] width 197 height 27
type input "[PERSON_NAME]/0935023577/S0009"
type input "Angle-10"
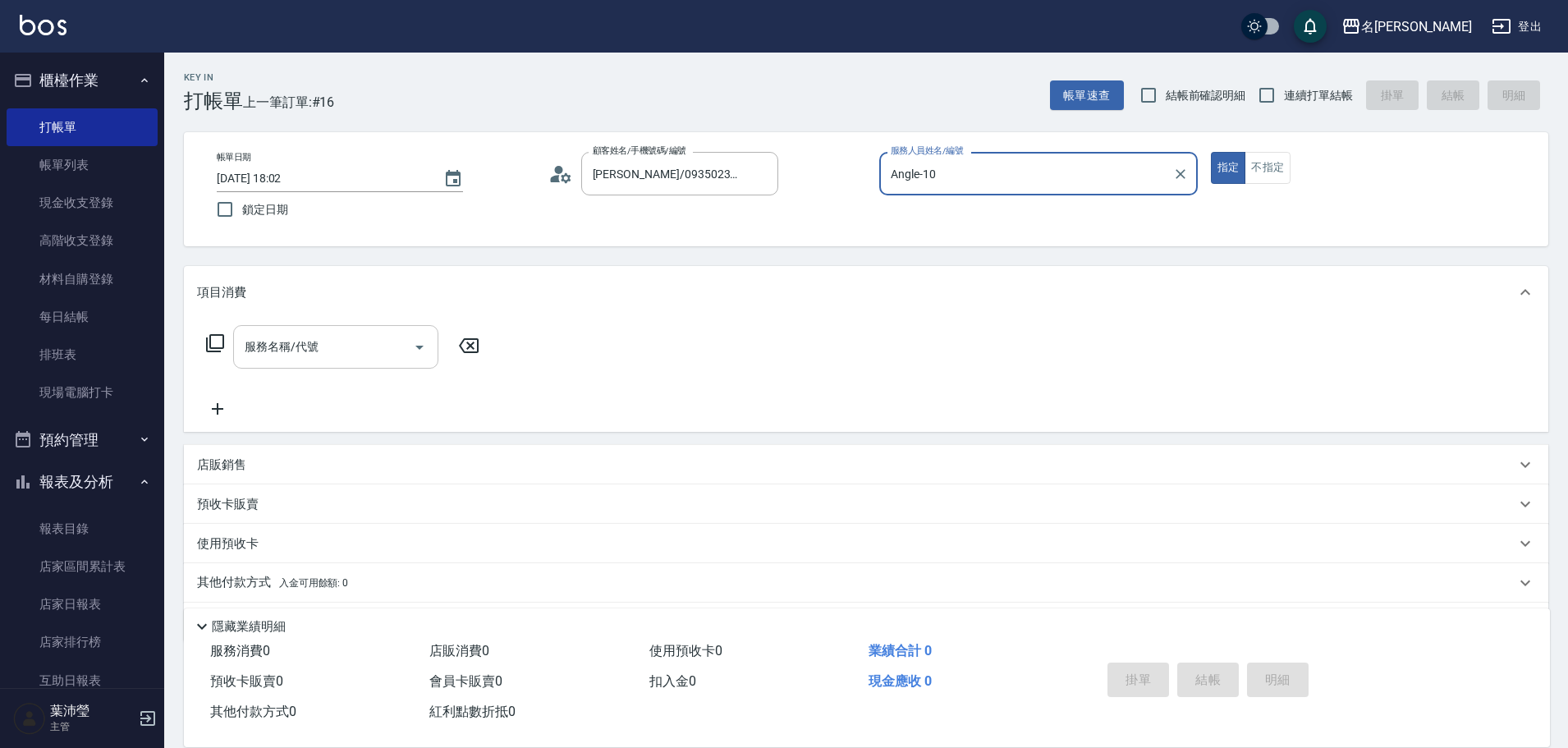
click at [347, 348] on input "服務名稱/代號" at bounding box center [323, 347] width 166 height 29
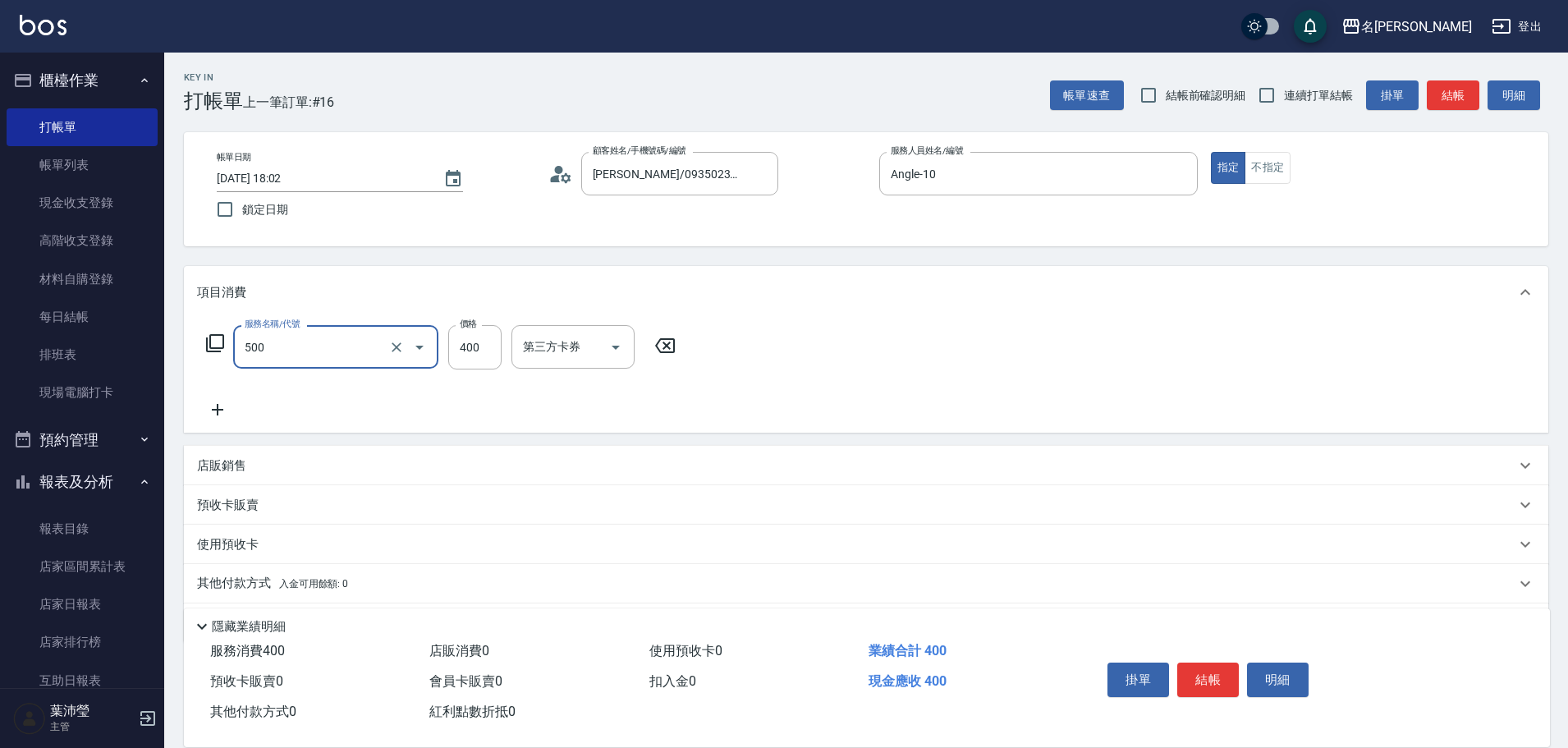
type input "洗髮(A級)(500)"
type input "Bella-5"
click at [1462, 94] on button "結帳" at bounding box center [1453, 95] width 52 height 31
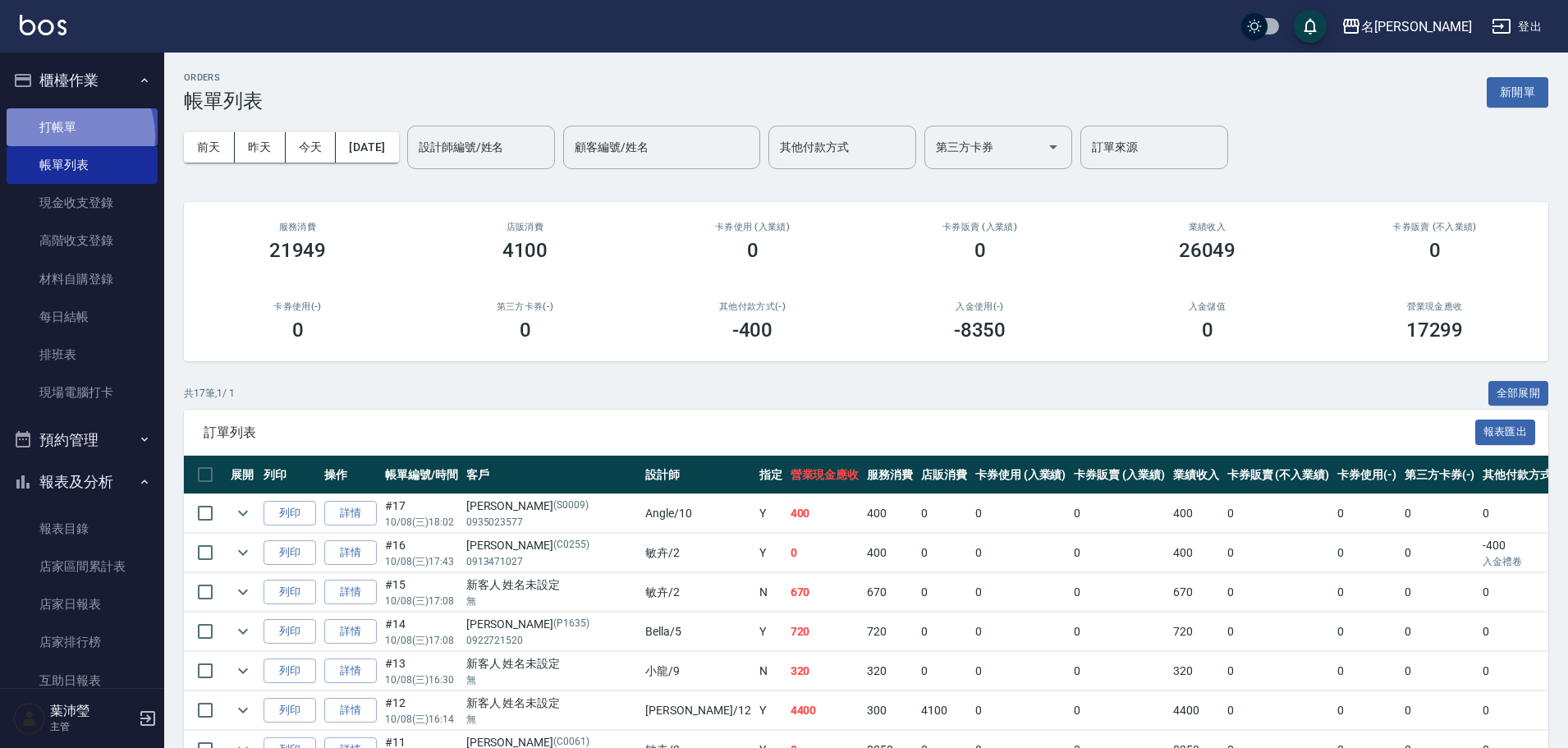
click at [63, 135] on link "打帳單" at bounding box center [82, 127] width 151 height 38
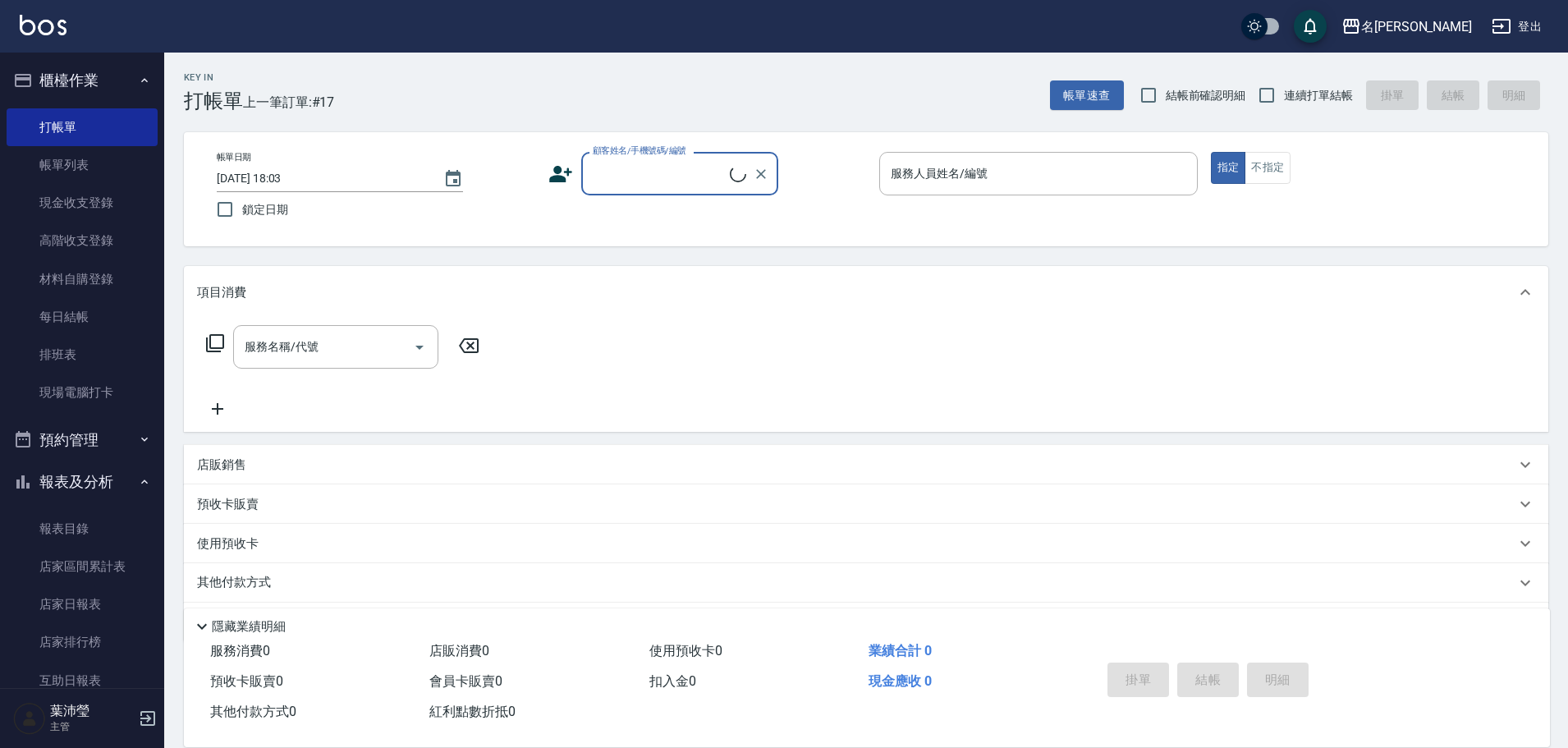
click at [639, 191] on div "顧客姓名/手機號碼/編號" at bounding box center [680, 174] width 197 height 44
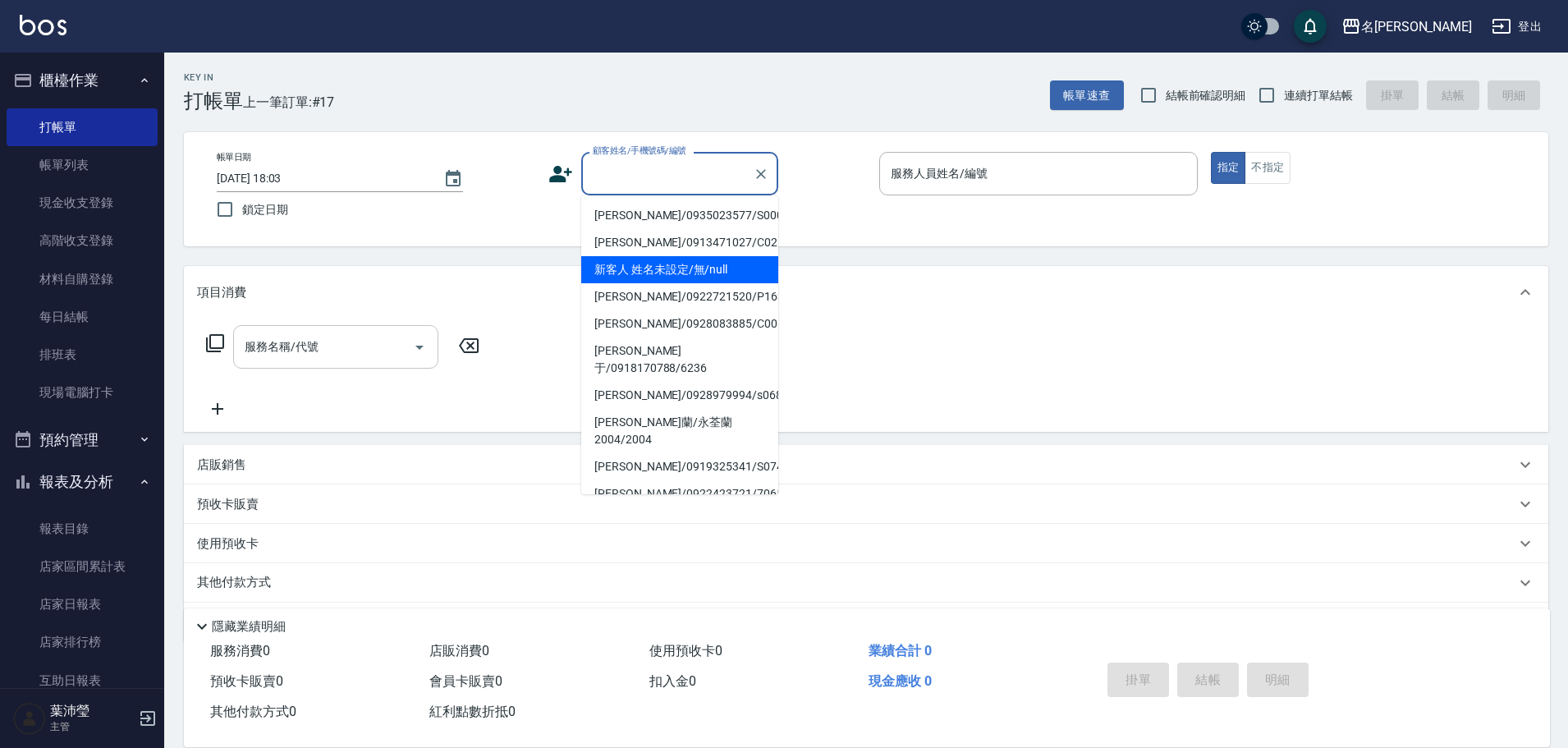
drag, startPoint x: 646, startPoint y: 268, endPoint x: 411, endPoint y: 337, distance: 244.9
click at [644, 270] on li "新客人 姓名未設定/無/null" at bounding box center [680, 269] width 197 height 27
type input "新客人 姓名未設定/無/null"
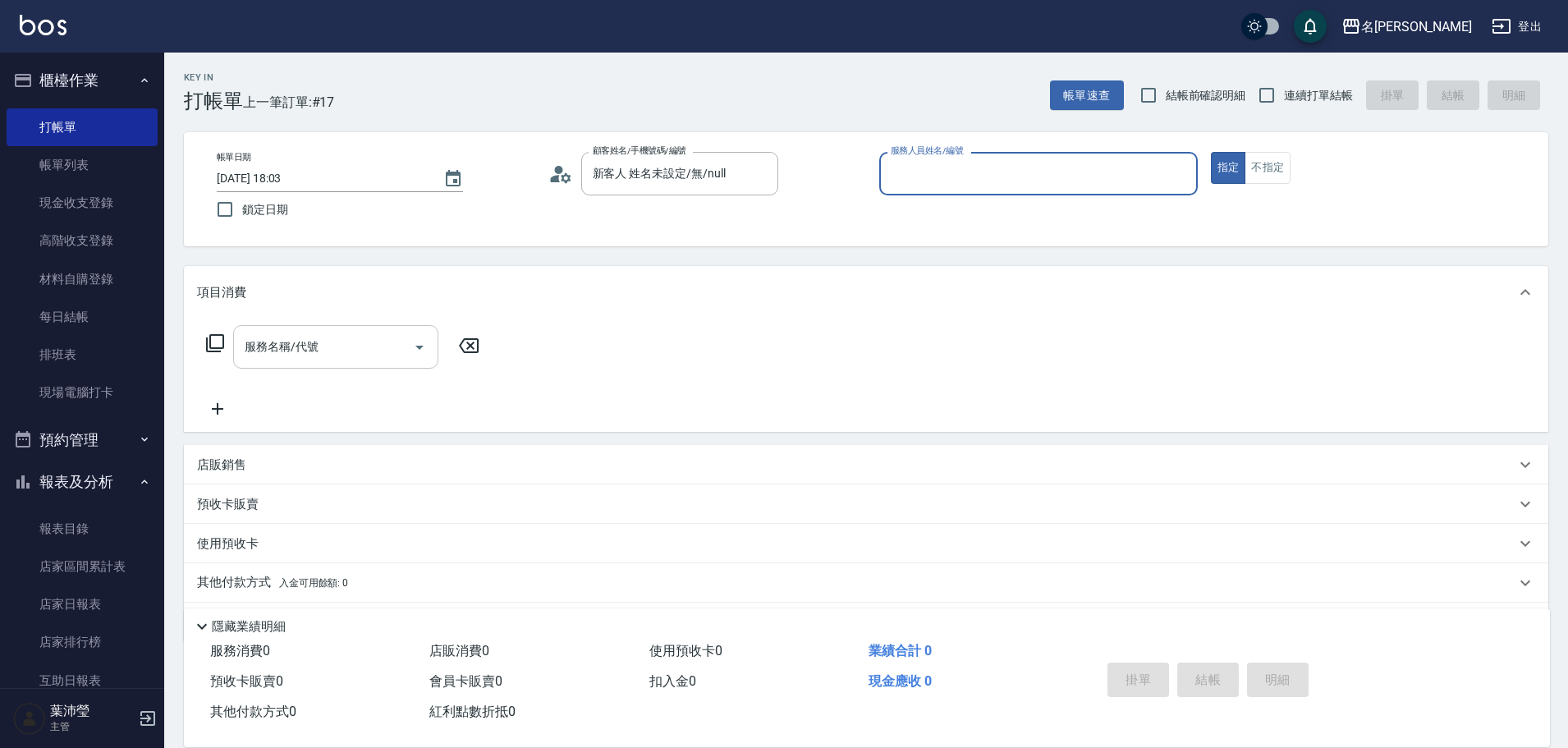
click at [318, 359] on div "服務名稱/代號 服務名稱/代號" at bounding box center [343, 371] width 293 height 94
click at [314, 354] on input "服務名稱/代號" at bounding box center [323, 347] width 166 height 29
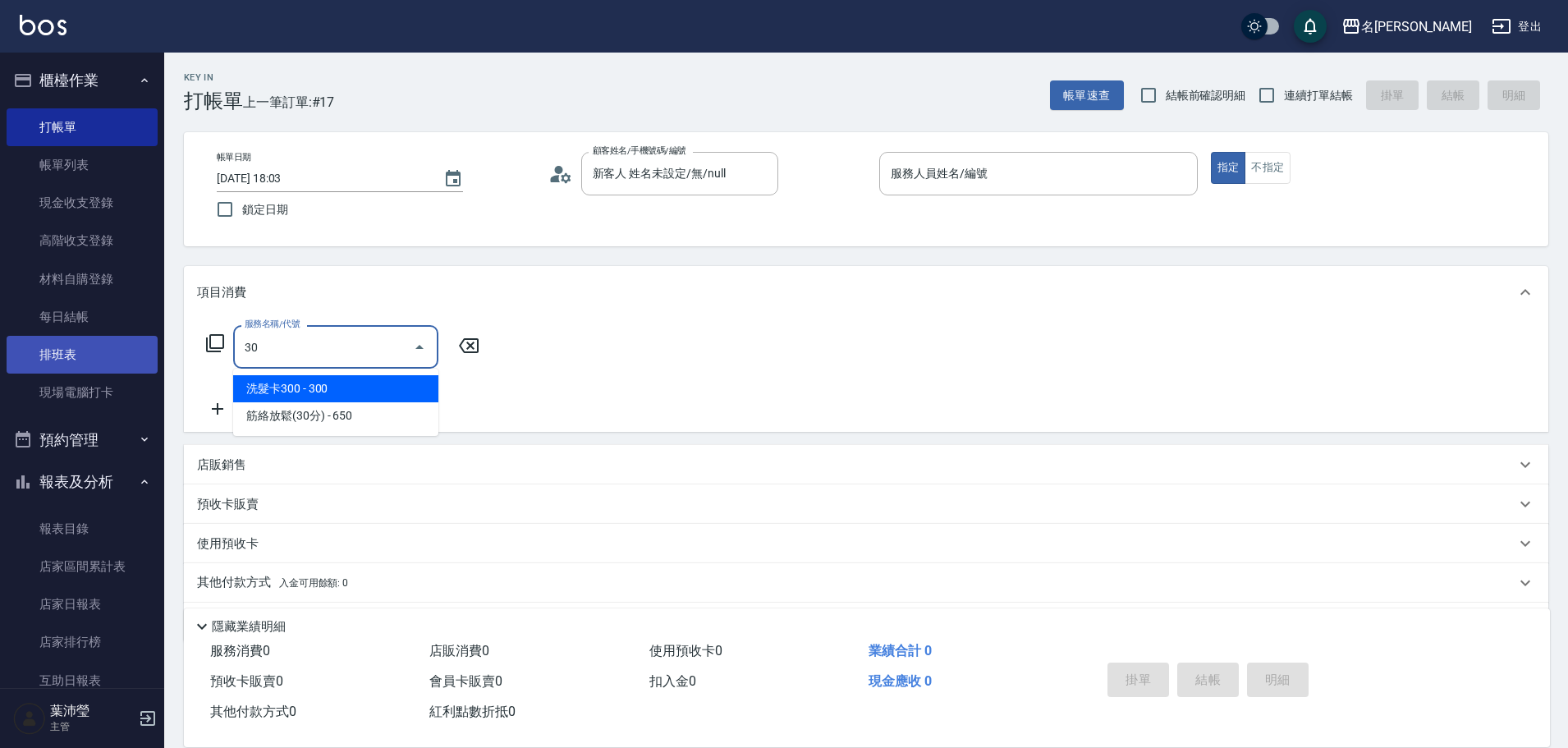
drag, startPoint x: 322, startPoint y: 343, endPoint x: 129, endPoint y: 351, distance: 193.2
click at [129, 351] on div "名留龍江 登出 櫃檯作業 打帳單 帳單列表 現金收支登錄 高階收支登錄 材料自購登錄 每日結帳 排班表 現場電腦打卡 預約管理 預約管理 單日預約紀錄 單週預…" at bounding box center [784, 399] width 1568 height 800
drag, startPoint x: 300, startPoint y: 348, endPoint x: 229, endPoint y: 348, distance: 71.0
click at [232, 348] on div "服務名稱/代號 601 服務名稱/代號" at bounding box center [343, 347] width 293 height 44
drag, startPoint x: 285, startPoint y: 354, endPoint x: 201, endPoint y: 353, distance: 84.0
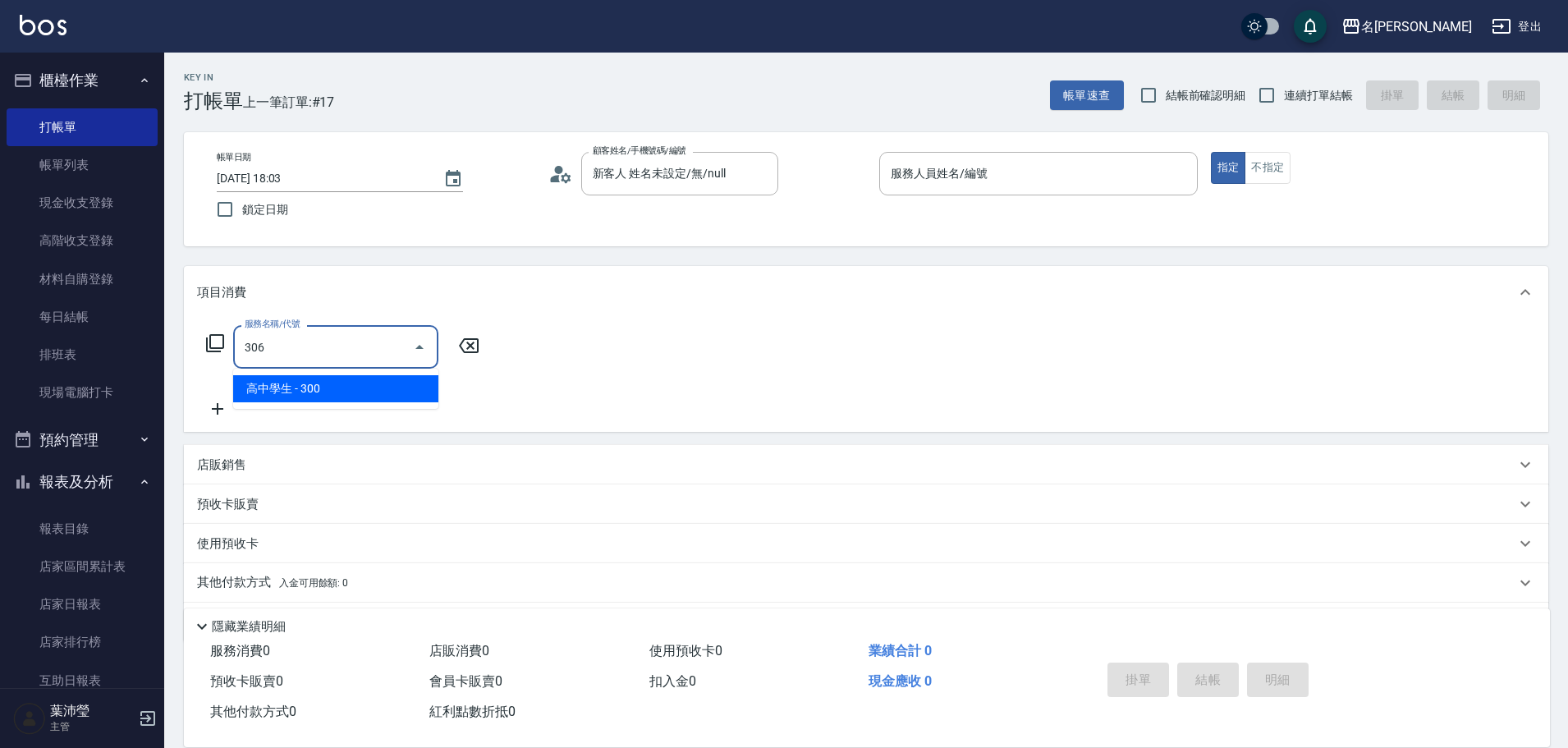
click at [201, 353] on div "服務名稱/代號 306 服務名稱/代號" at bounding box center [343, 347] width 293 height 44
type input "306"
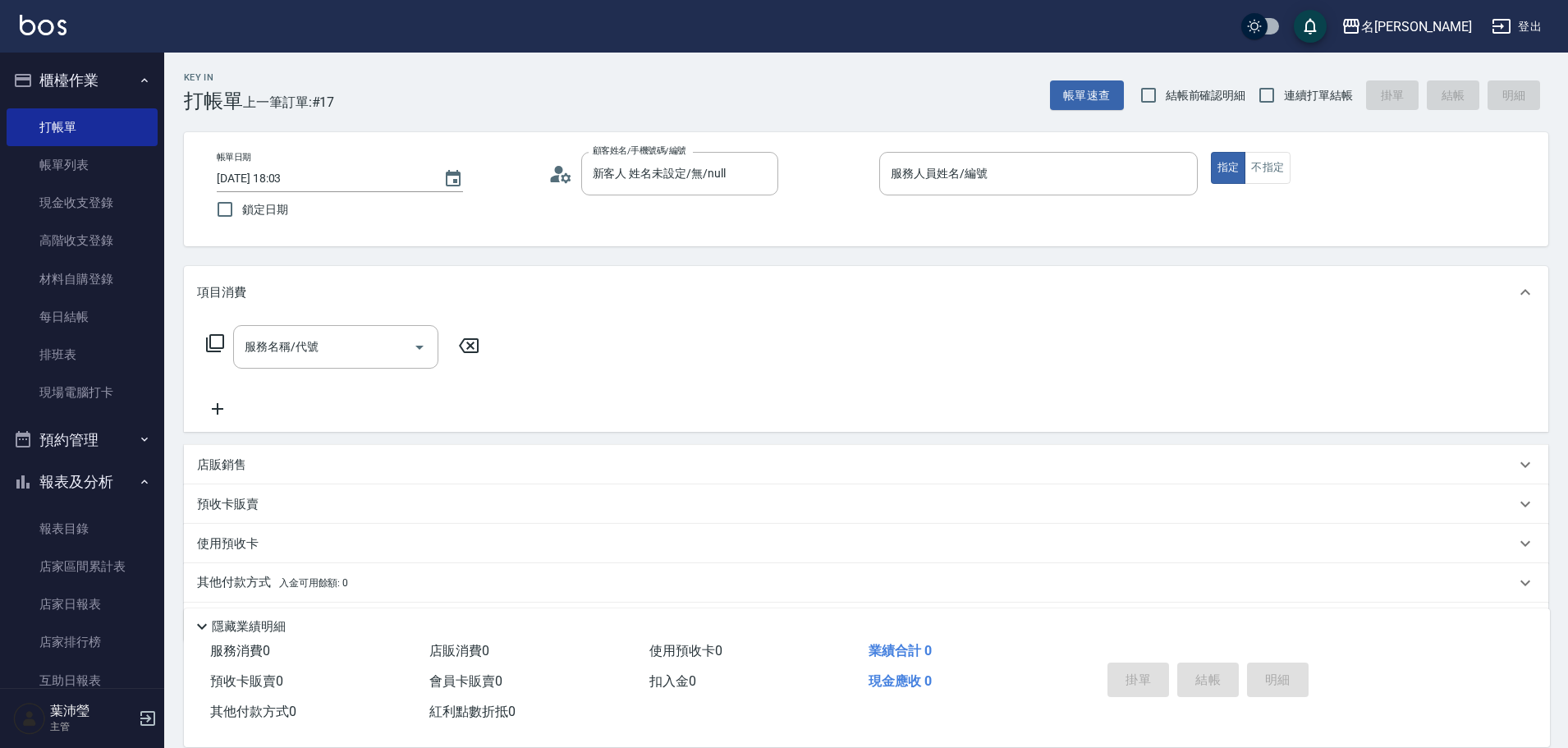
click at [209, 342] on icon at bounding box center [215, 343] width 20 height 20
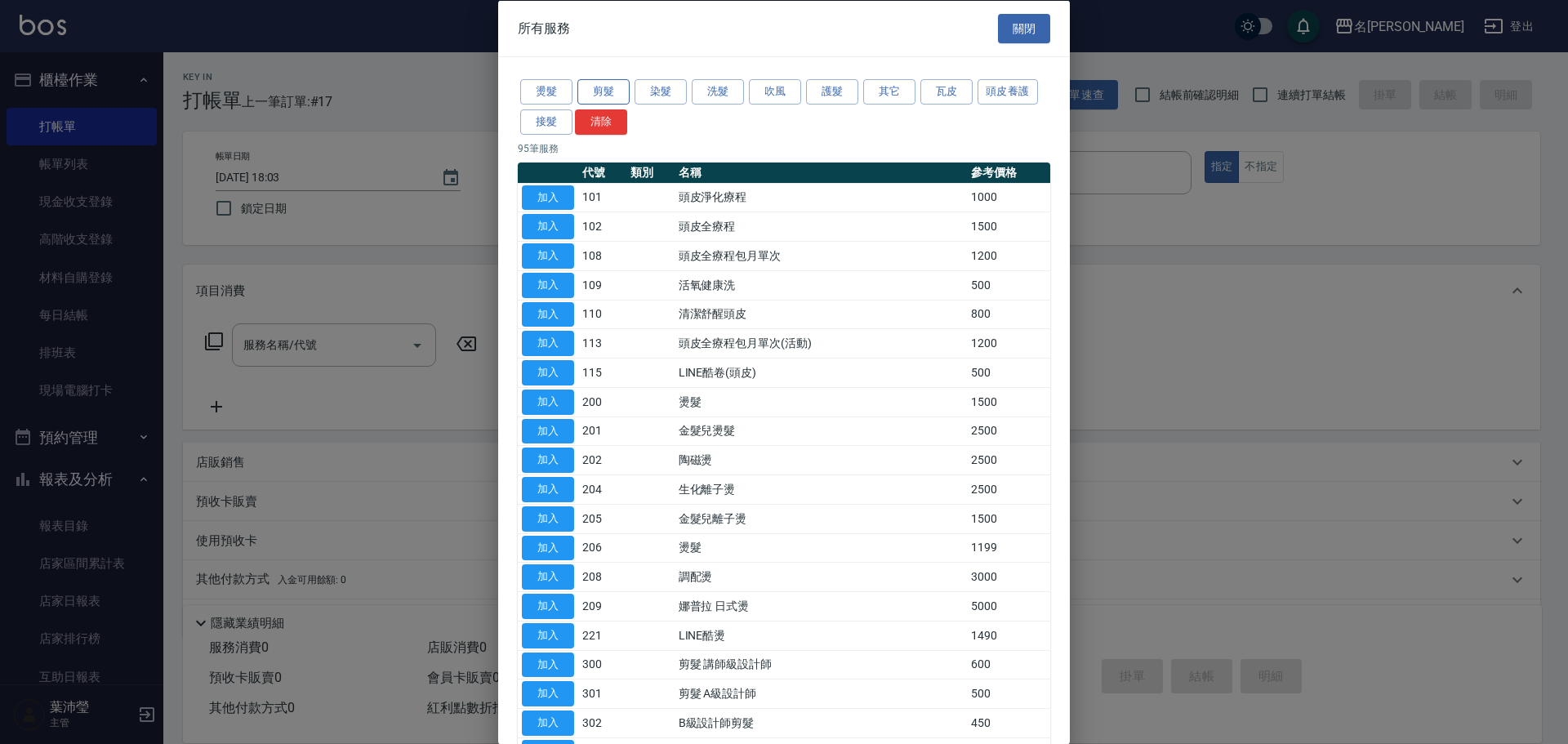
click at [607, 86] on button "剪髮" at bounding box center [603, 91] width 52 height 25
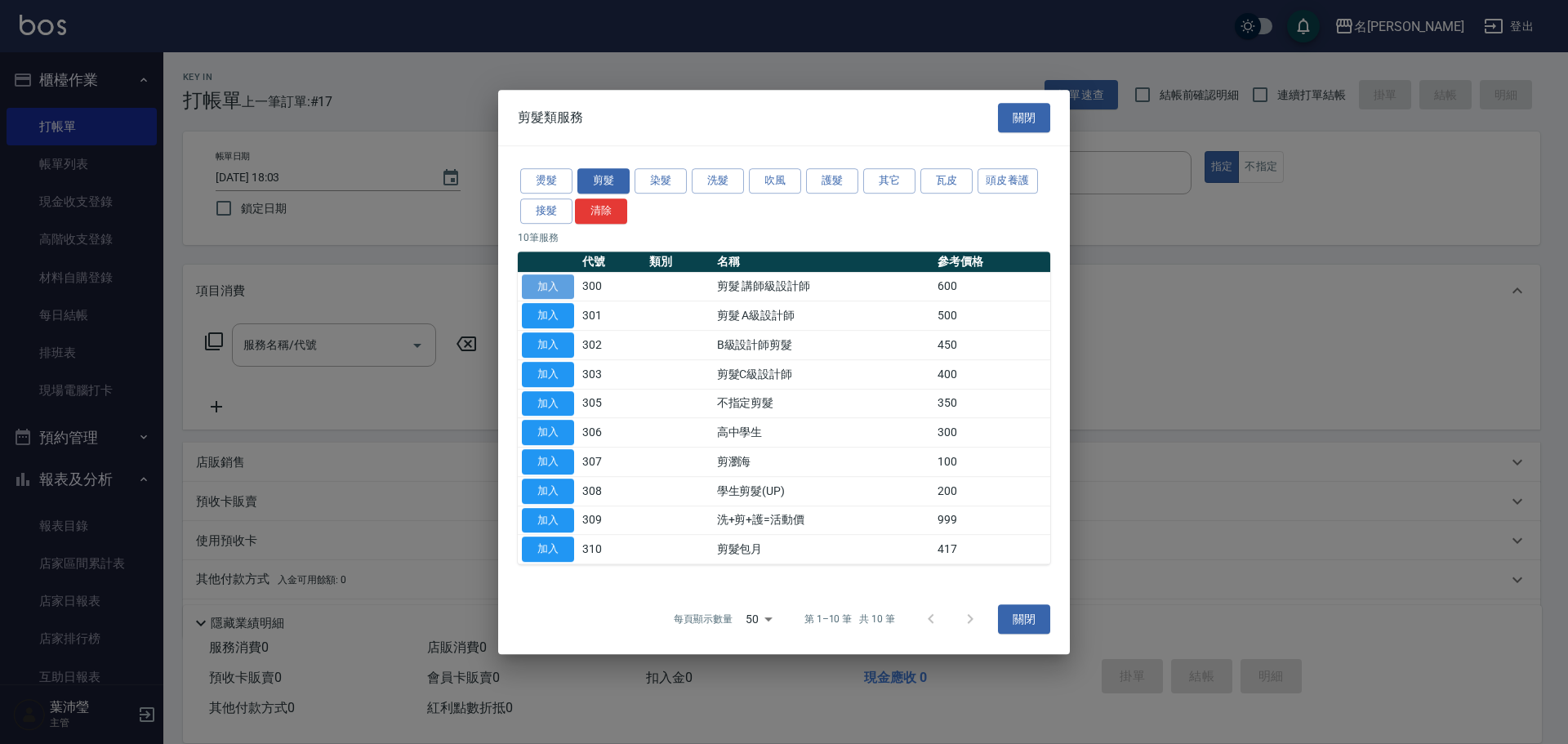
drag, startPoint x: 555, startPoint y: 282, endPoint x: 564, endPoint y: 274, distance: 12.0
click at [555, 281] on button "加入" at bounding box center [548, 287] width 52 height 25
type input "剪髮 講師級設計師(300)"
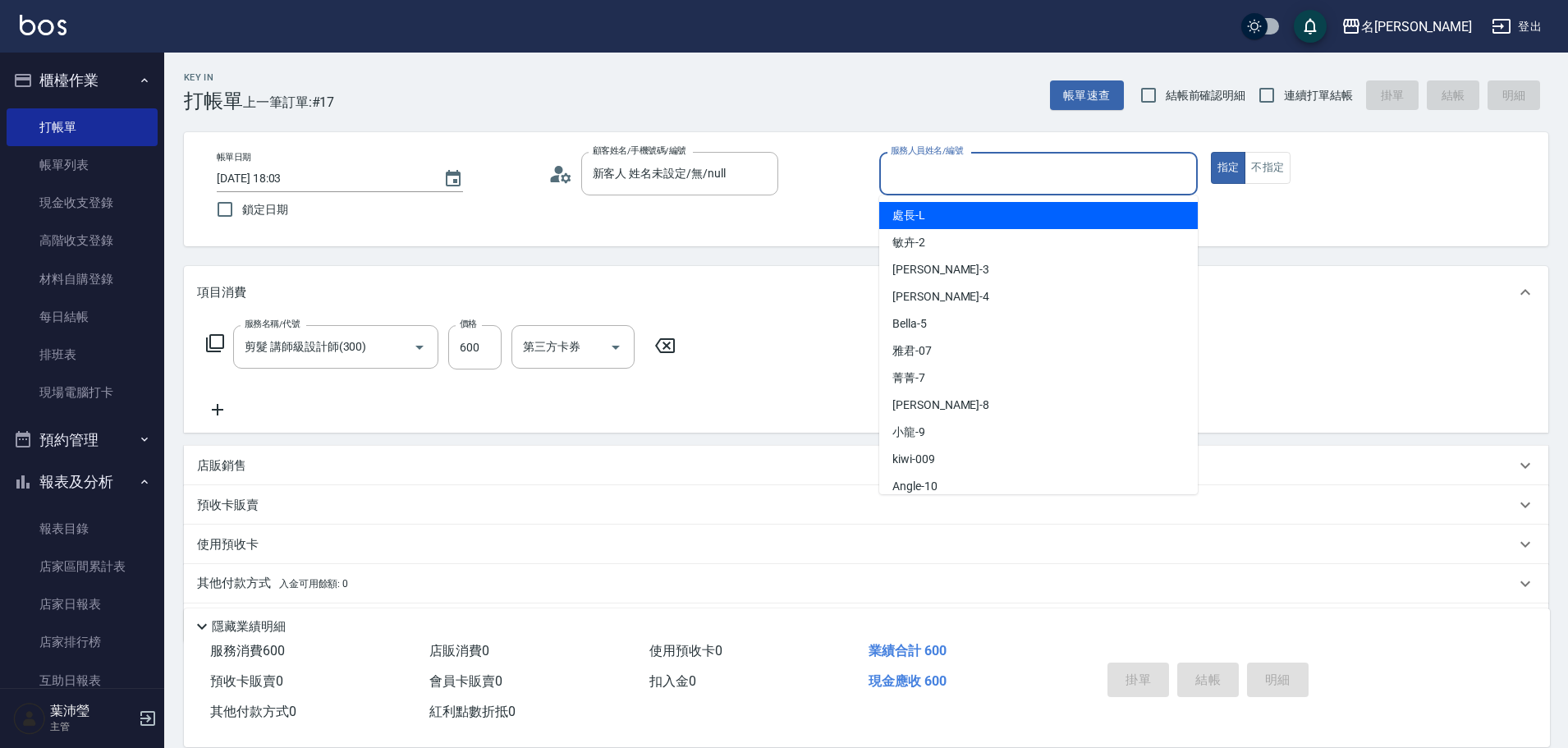
click at [974, 184] on input "服務人員姓名/編號" at bounding box center [1039, 173] width 304 height 29
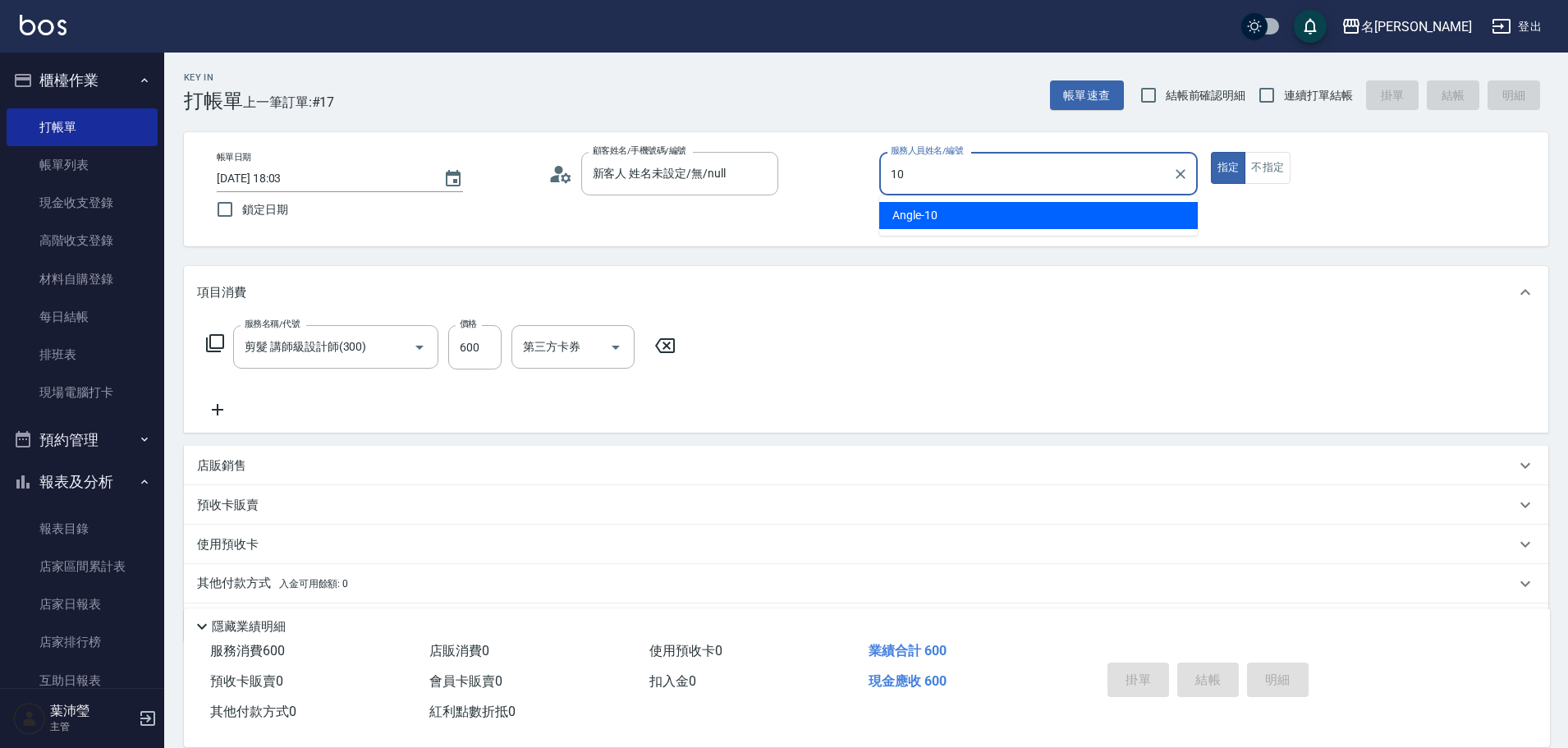
type input "Angle-10"
type button "true"
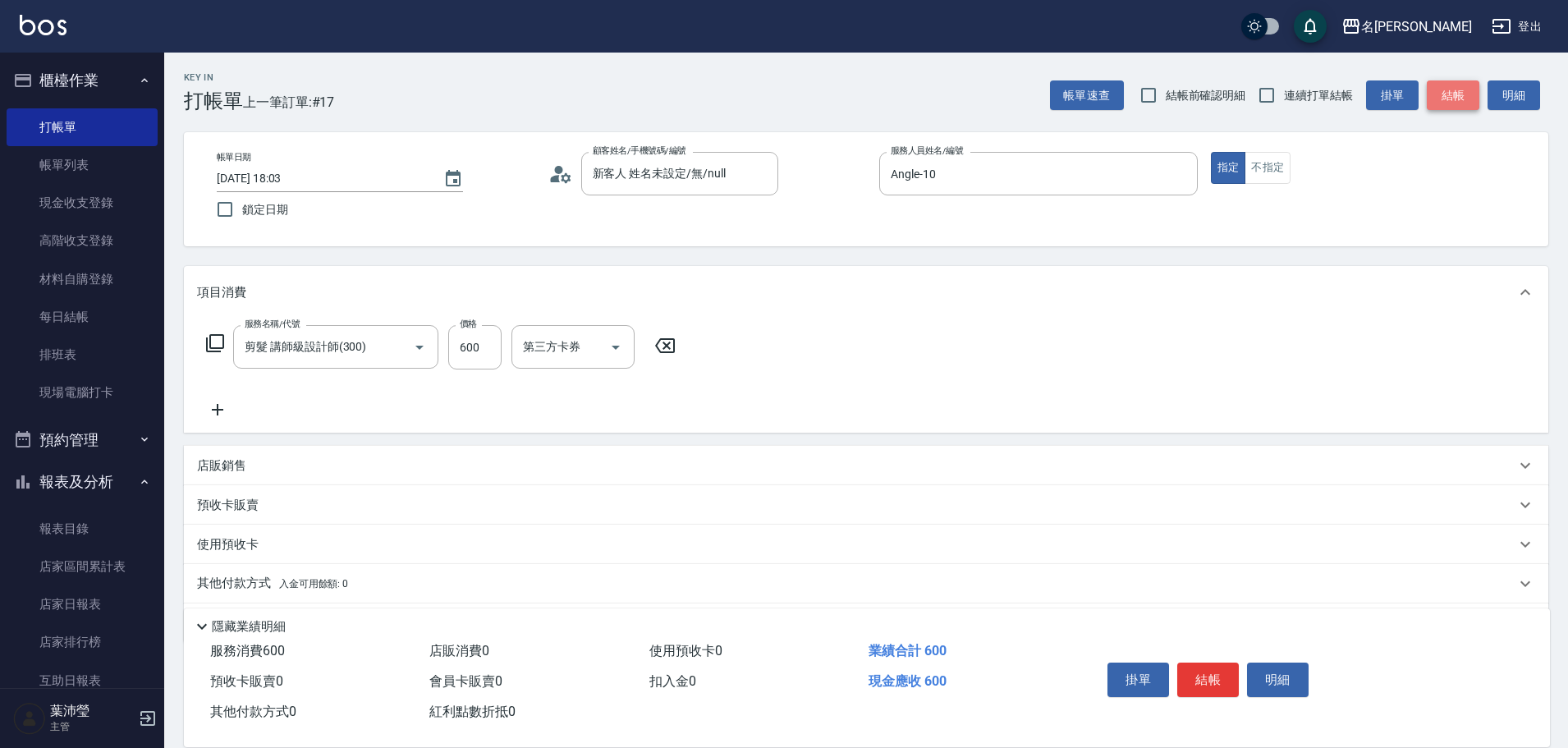
click at [1462, 80] on button "結帳" at bounding box center [1453, 95] width 52 height 31
